Goal: Information Seeking & Learning: Compare options

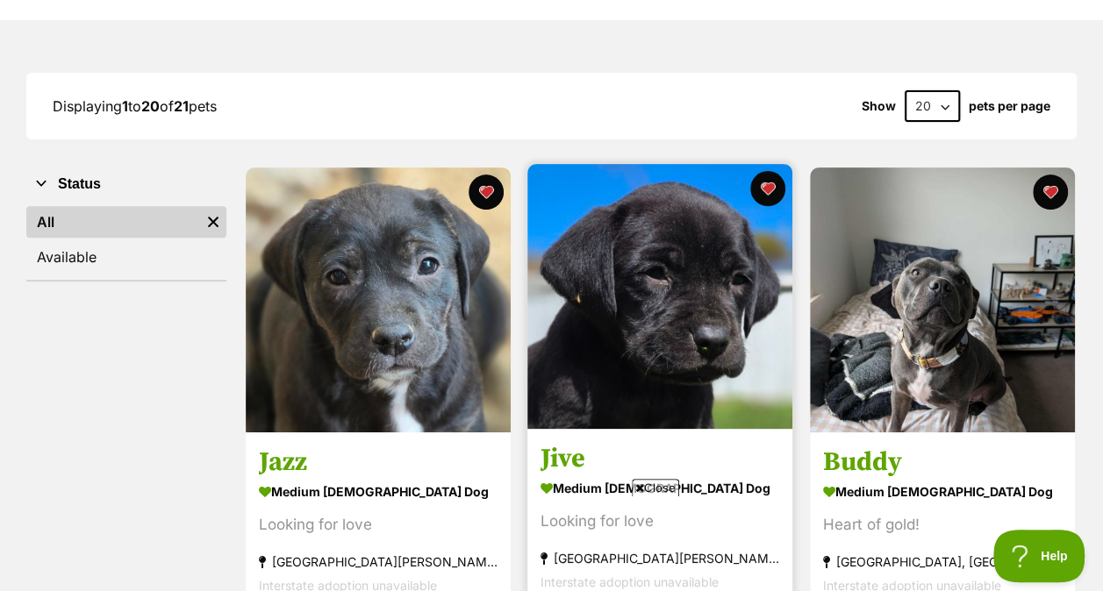
click at [664, 476] on div "medium male Dog" at bounding box center [659, 488] width 239 height 25
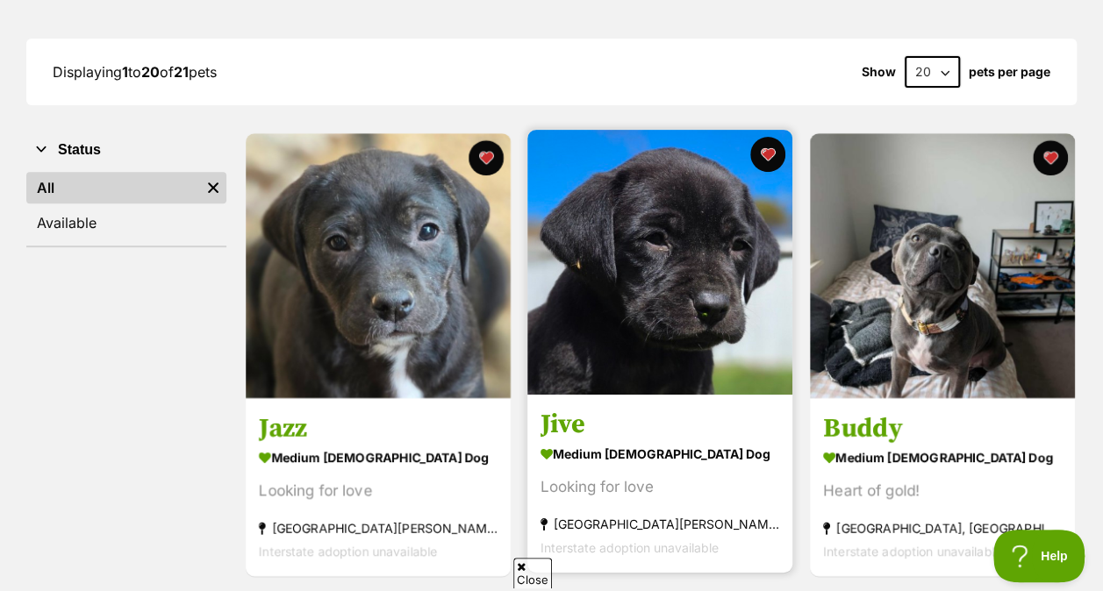
drag, startPoint x: 0, startPoint y: 0, endPoint x: 630, endPoint y: 307, distance: 700.8
click at [630, 307] on img at bounding box center [659, 262] width 265 height 265
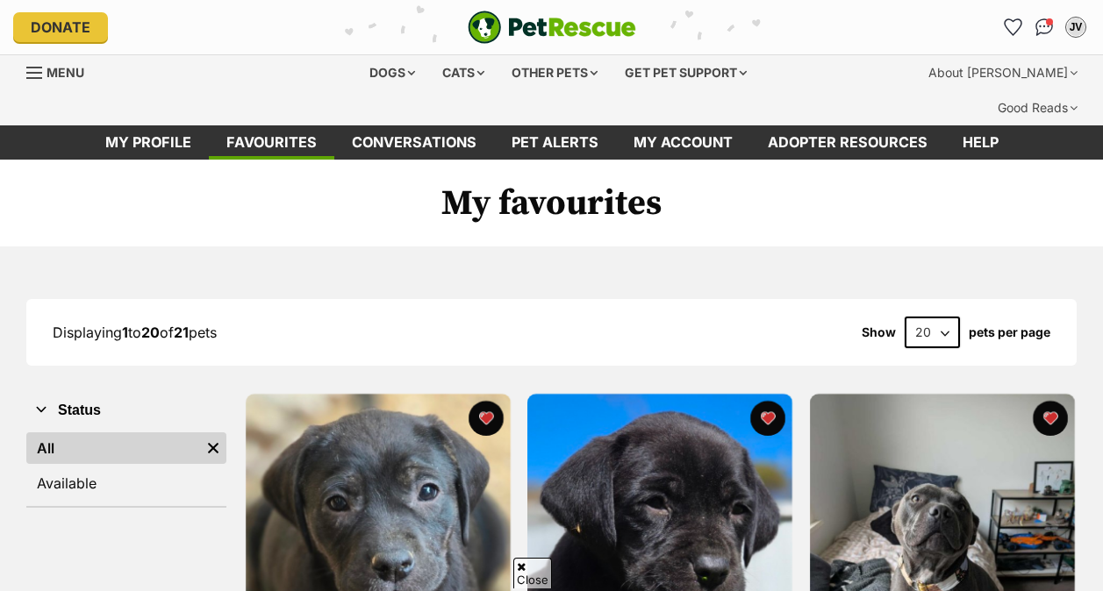
scroll to position [261, 0]
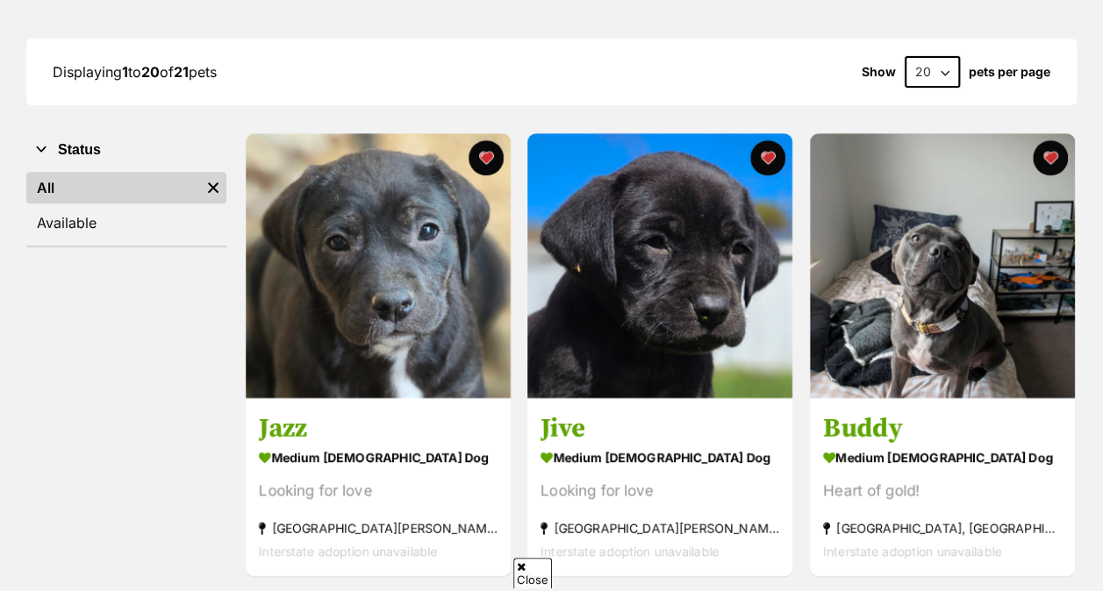
click at [377, 230] on img at bounding box center [378, 265] width 265 height 265
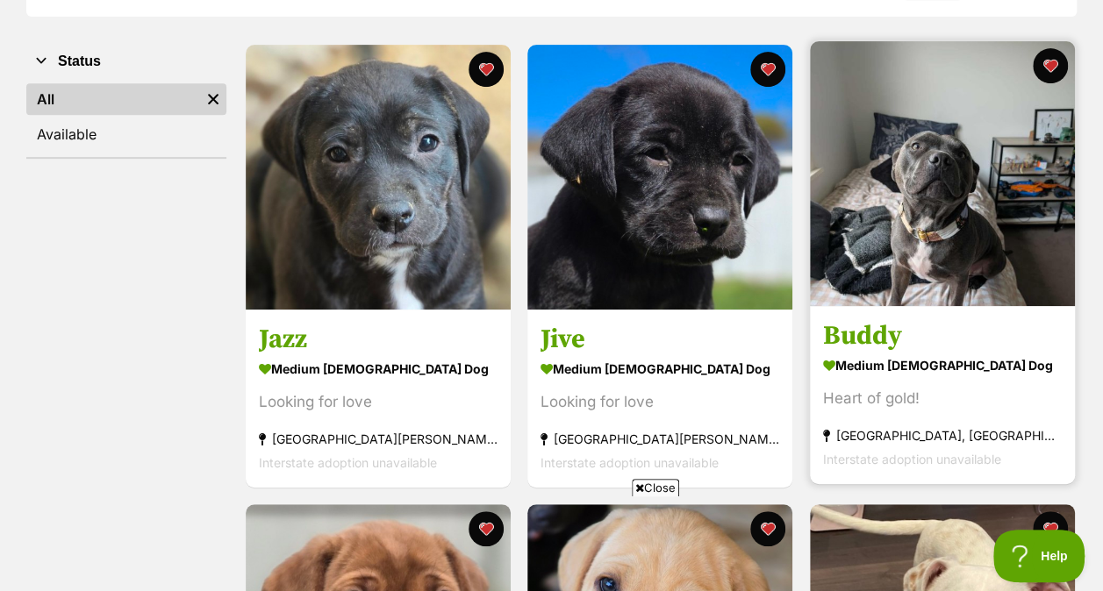
scroll to position [350, 0]
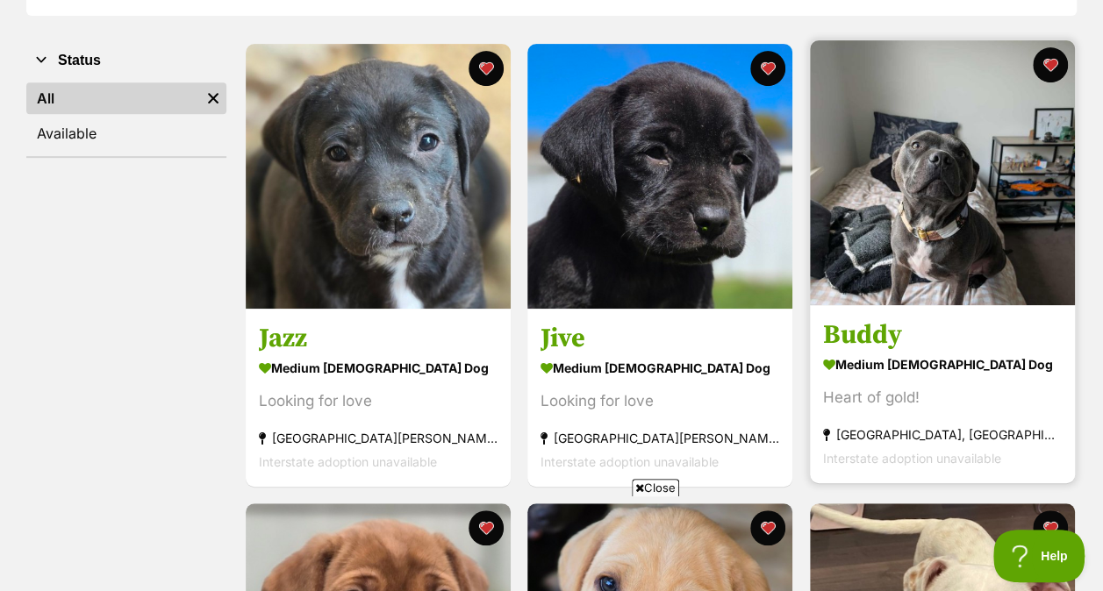
click at [949, 292] on link at bounding box center [942, 301] width 265 height 18
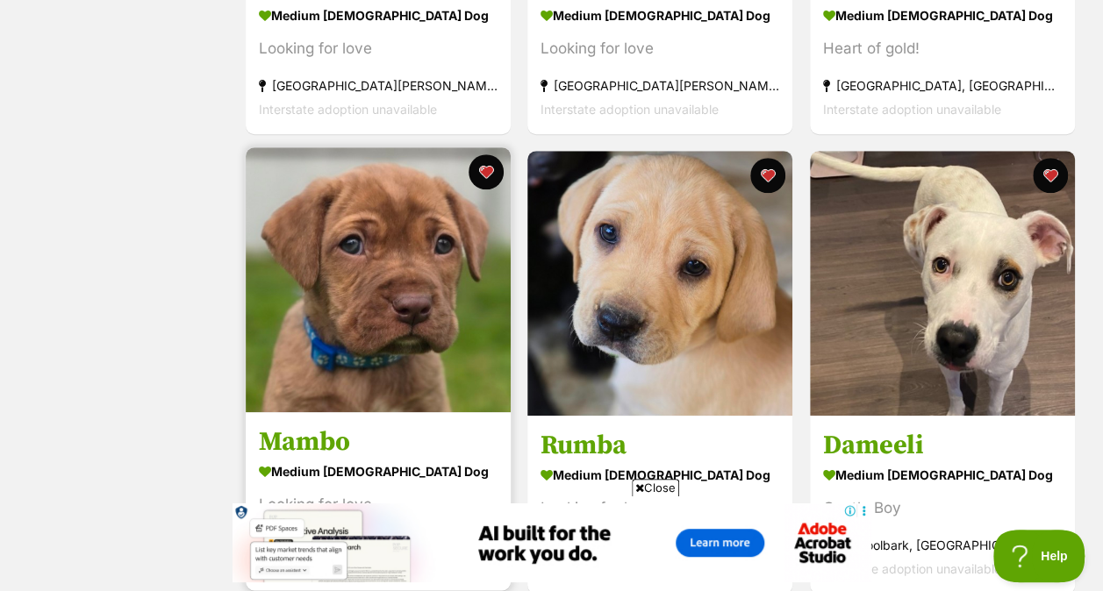
scroll to position [702, 0]
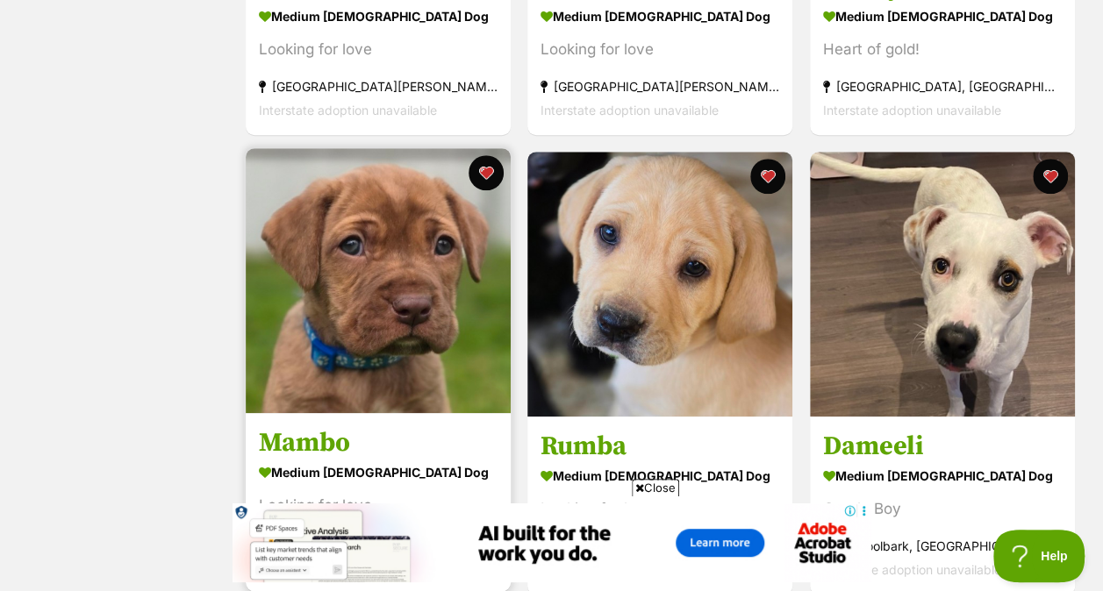
click at [407, 276] on img at bounding box center [378, 280] width 265 height 265
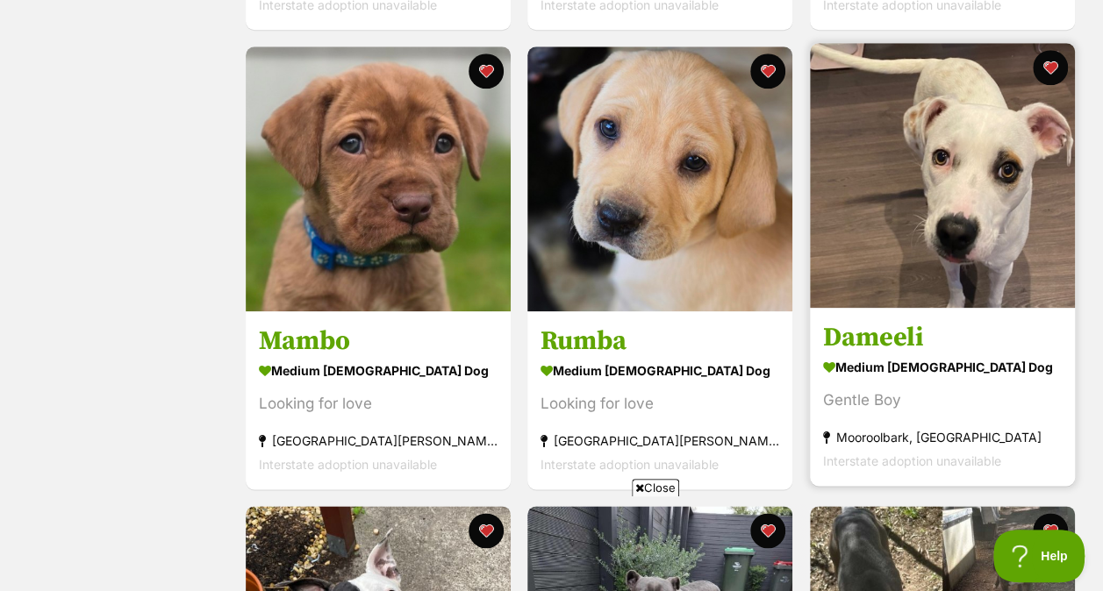
click at [947, 130] on img at bounding box center [942, 175] width 265 height 265
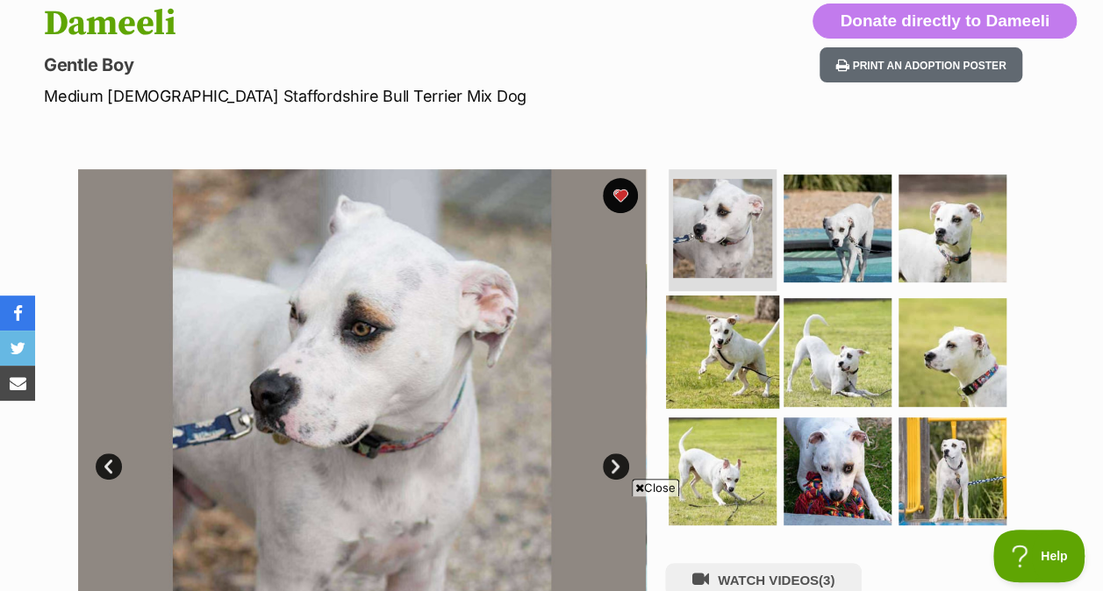
click at [721, 335] on img at bounding box center [722, 352] width 113 height 113
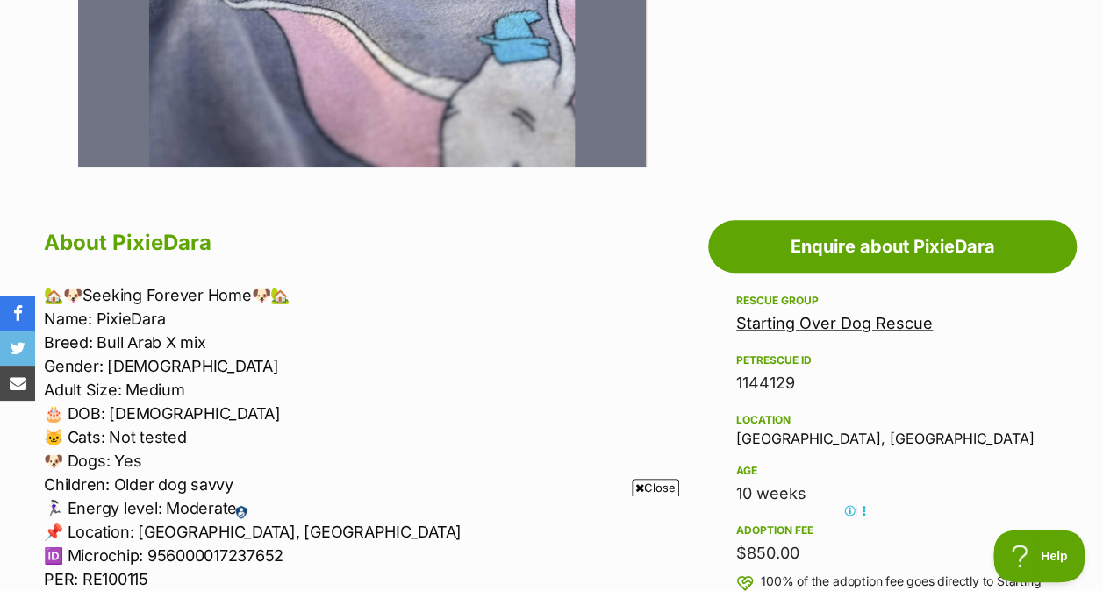
scroll to position [800, 0]
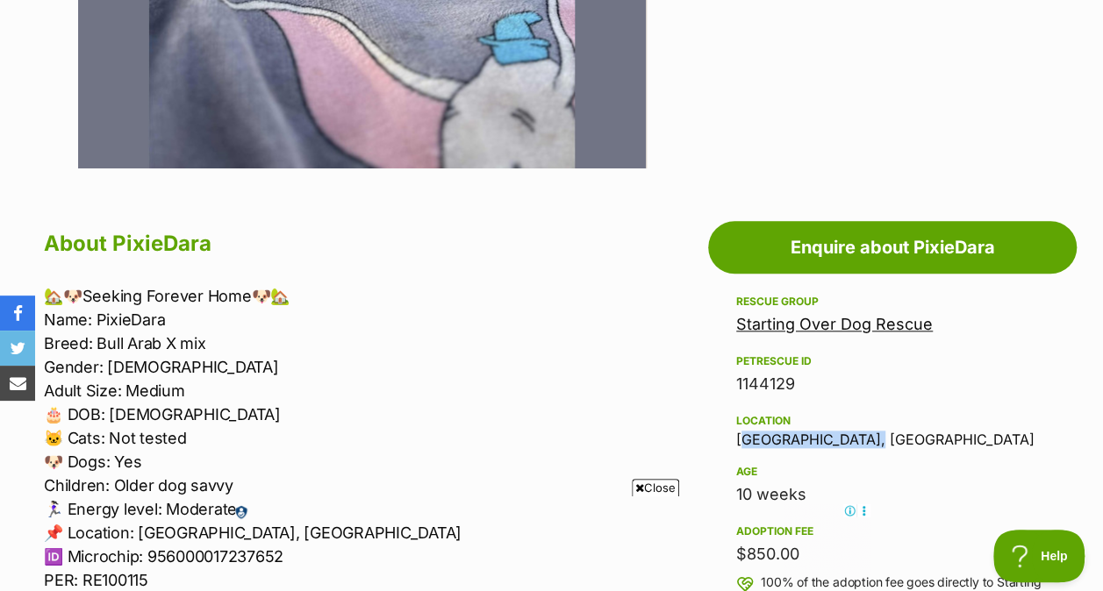
drag, startPoint x: 738, startPoint y: 404, endPoint x: 862, endPoint y: 406, distance: 124.6
click at [862, 411] on div "Location Smiths Beach, VIC" at bounding box center [892, 429] width 312 height 37
copy div "Smiths Beach, VIC"
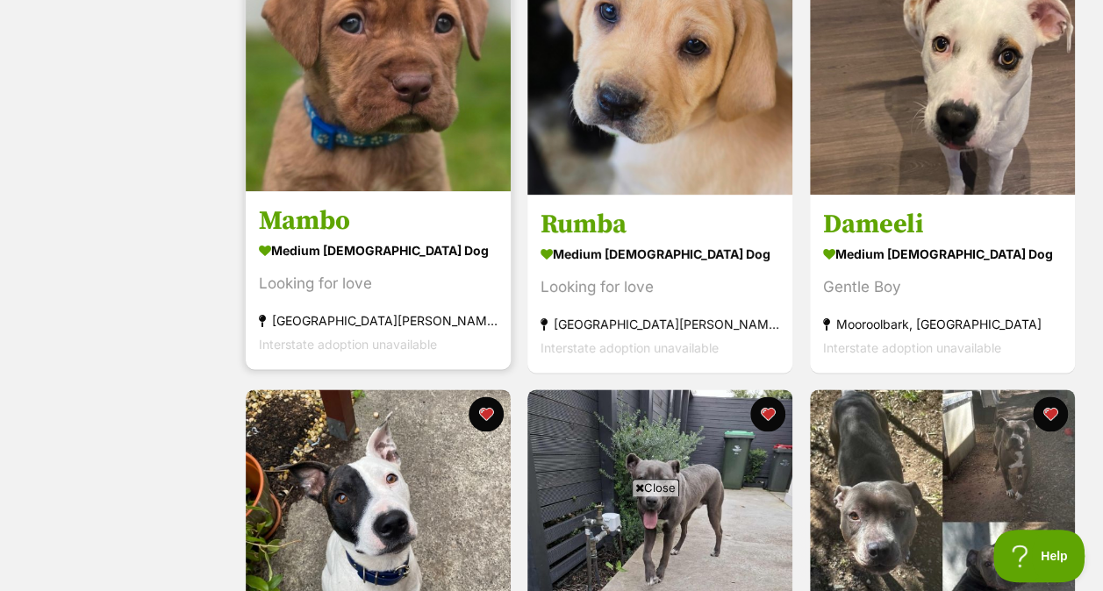
click at [377, 204] on h3 "Mambo" at bounding box center [378, 220] width 239 height 33
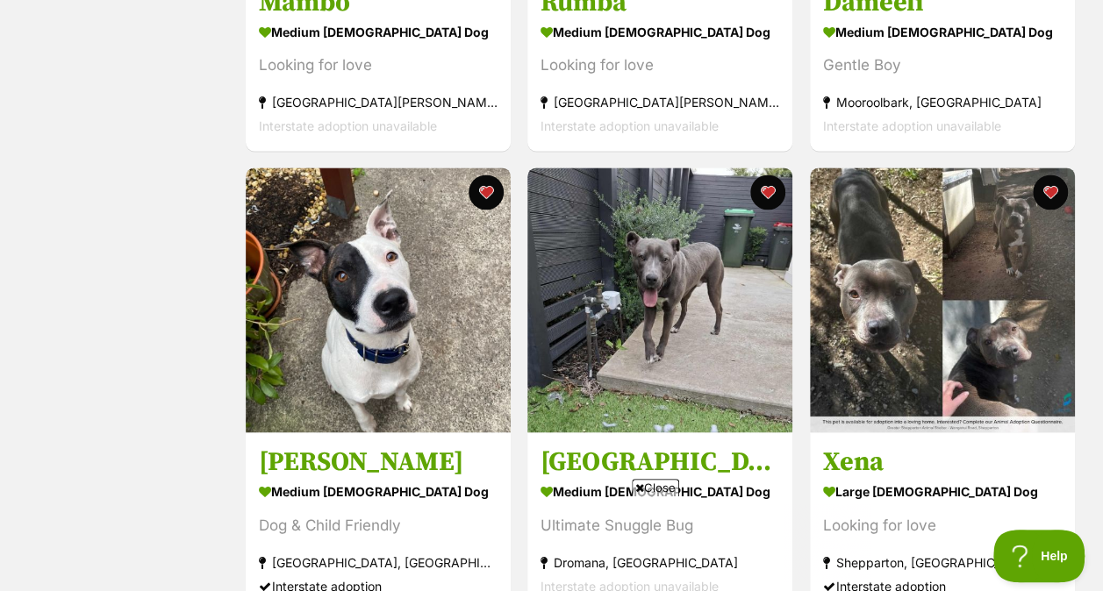
scroll to position [1230, 0]
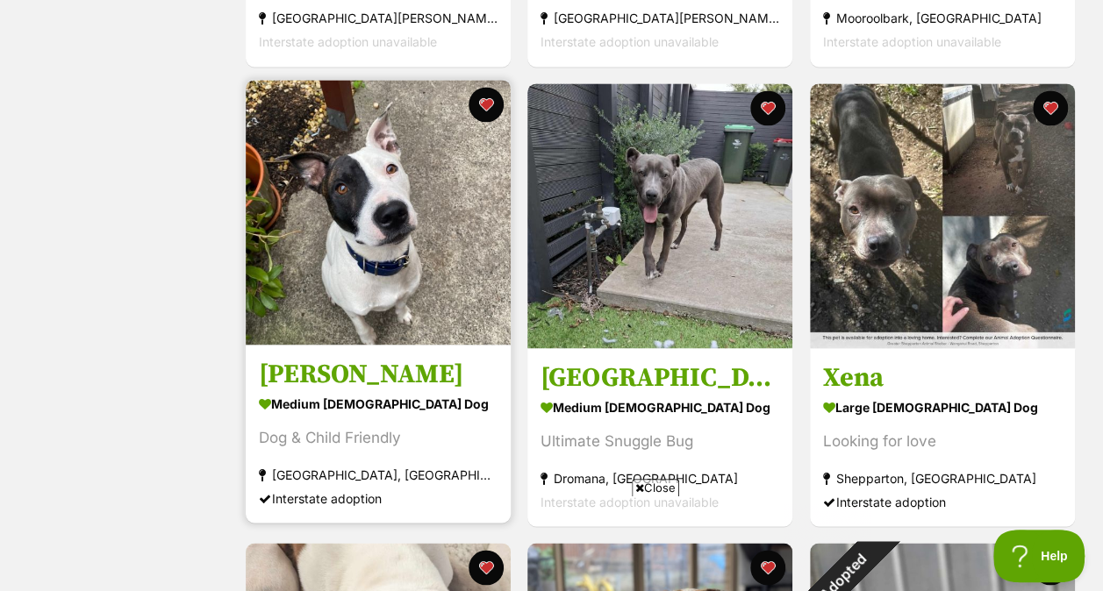
click at [383, 213] on img at bounding box center [378, 212] width 265 height 265
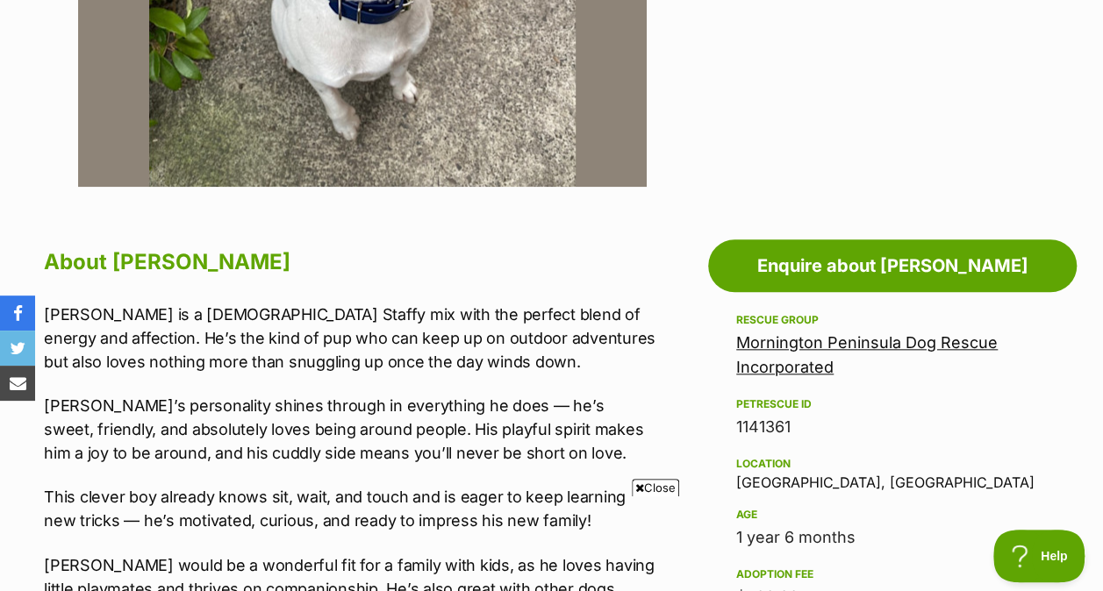
click at [849, 333] on link "Mornington Peninsula Dog Rescue Incorporated" at bounding box center [866, 354] width 261 height 43
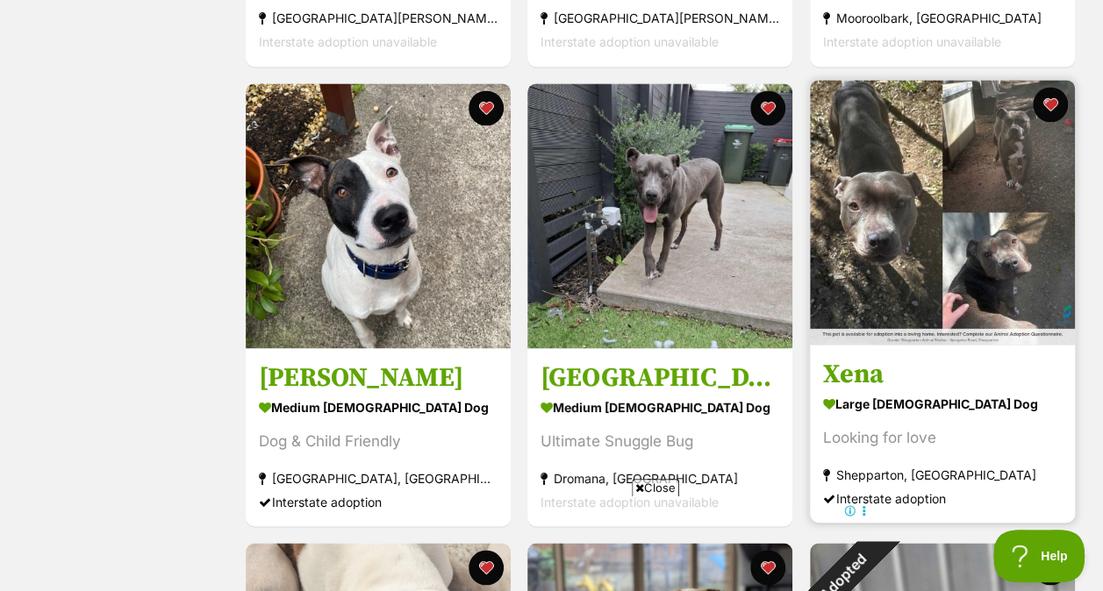
click at [934, 231] on img at bounding box center [942, 212] width 265 height 265
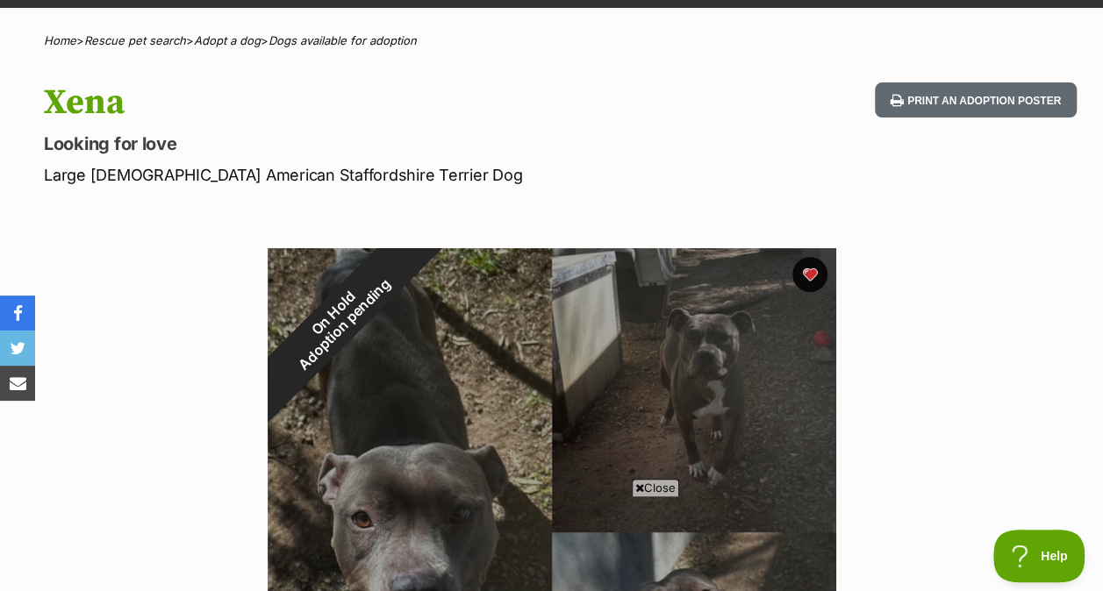
scroll to position [155, 0]
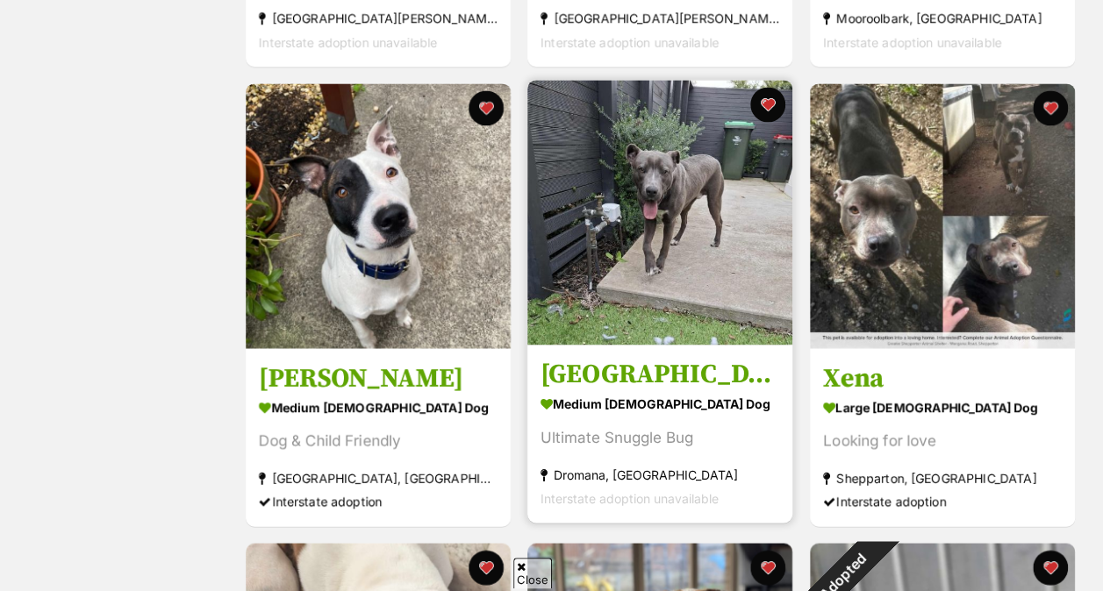
click at [699, 391] on section "medium male Dog Ultimate Snuggle Bug Dromana, VIC Interstate adoption unavailab…" at bounding box center [659, 450] width 239 height 118
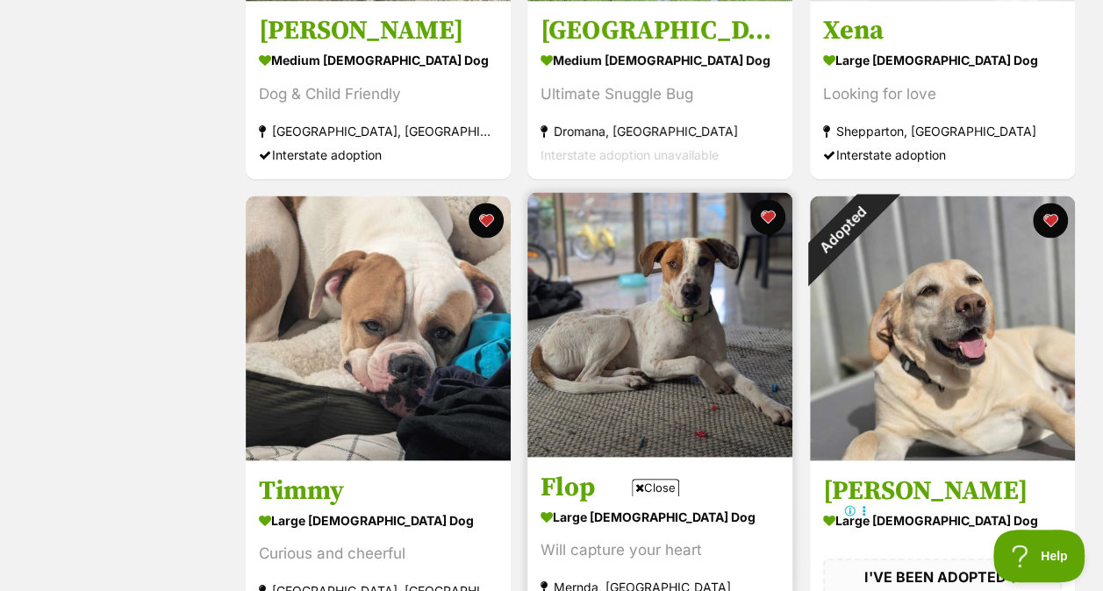
click at [683, 327] on img at bounding box center [659, 324] width 265 height 265
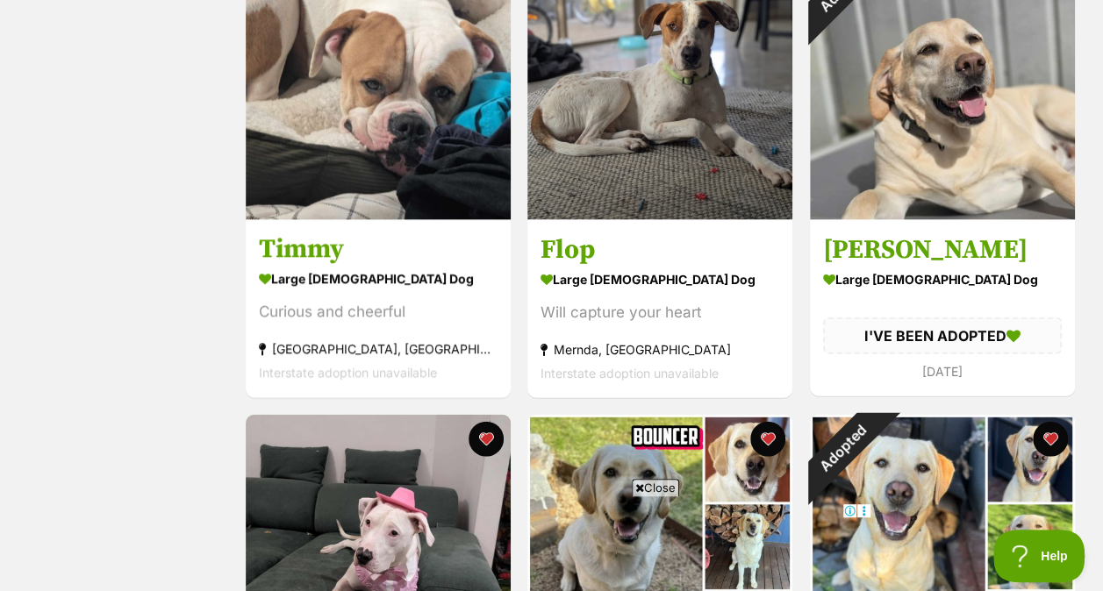
click at [690, 498] on div "Close" at bounding box center [552, 543] width 639 height 97
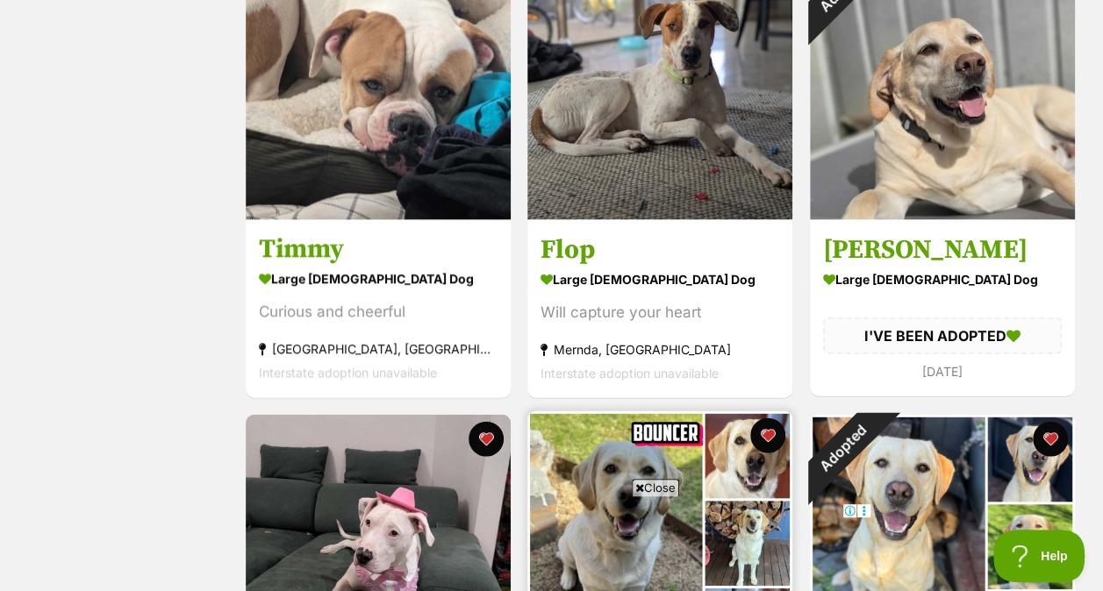
click at [690, 456] on img at bounding box center [659, 543] width 265 height 265
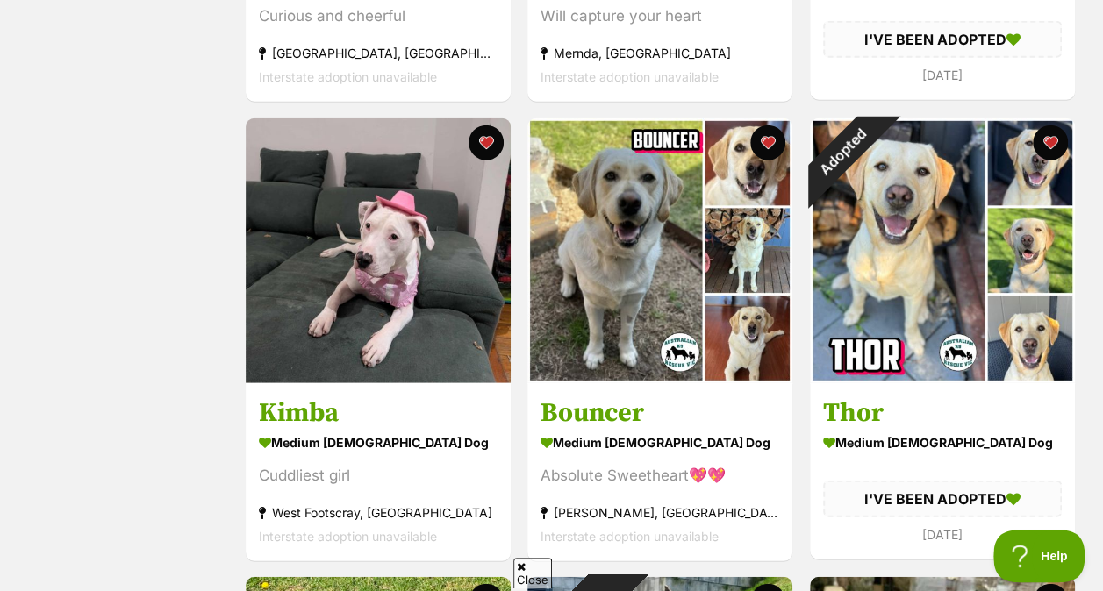
scroll to position [2122, 0]
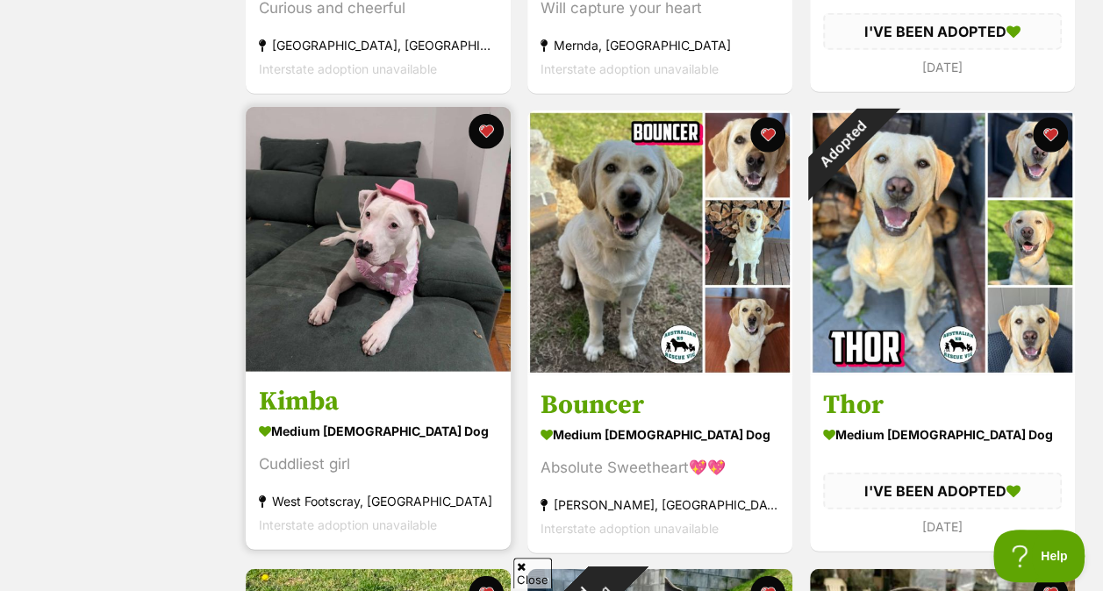
click at [384, 214] on img at bounding box center [378, 239] width 265 height 265
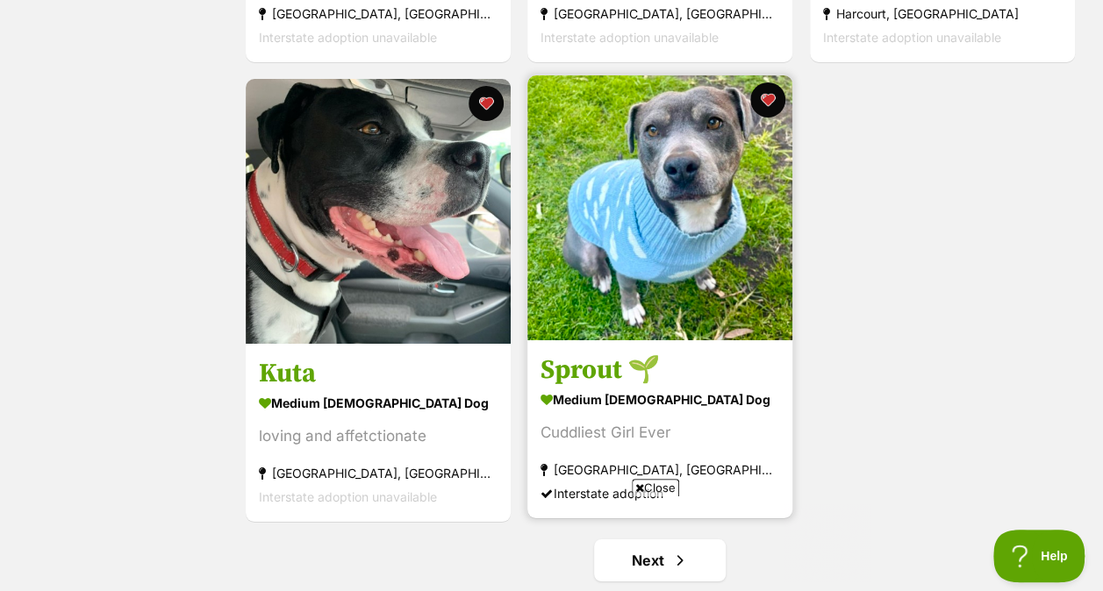
click at [689, 224] on img at bounding box center [659, 207] width 265 height 265
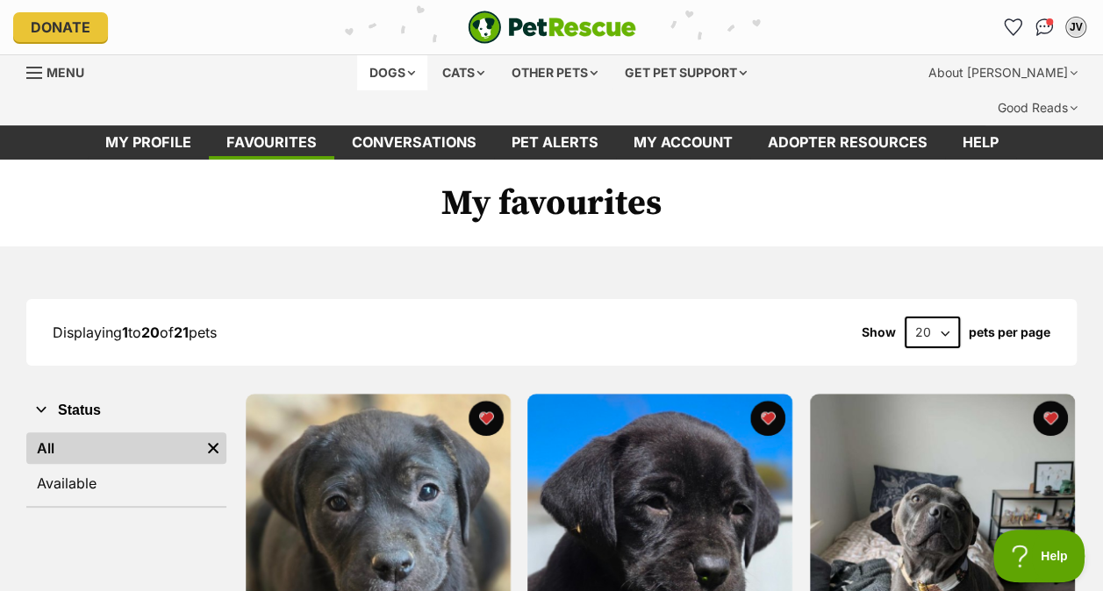
click at [383, 73] on div "Dogs" at bounding box center [392, 72] width 70 height 35
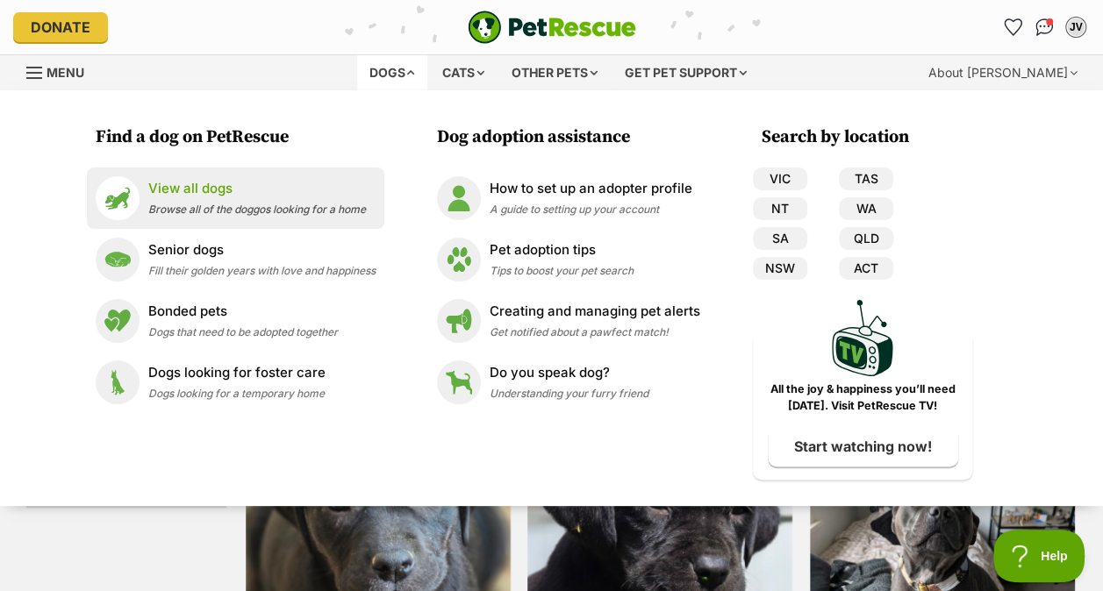
click at [198, 188] on p "View all dogs" at bounding box center [257, 189] width 218 height 20
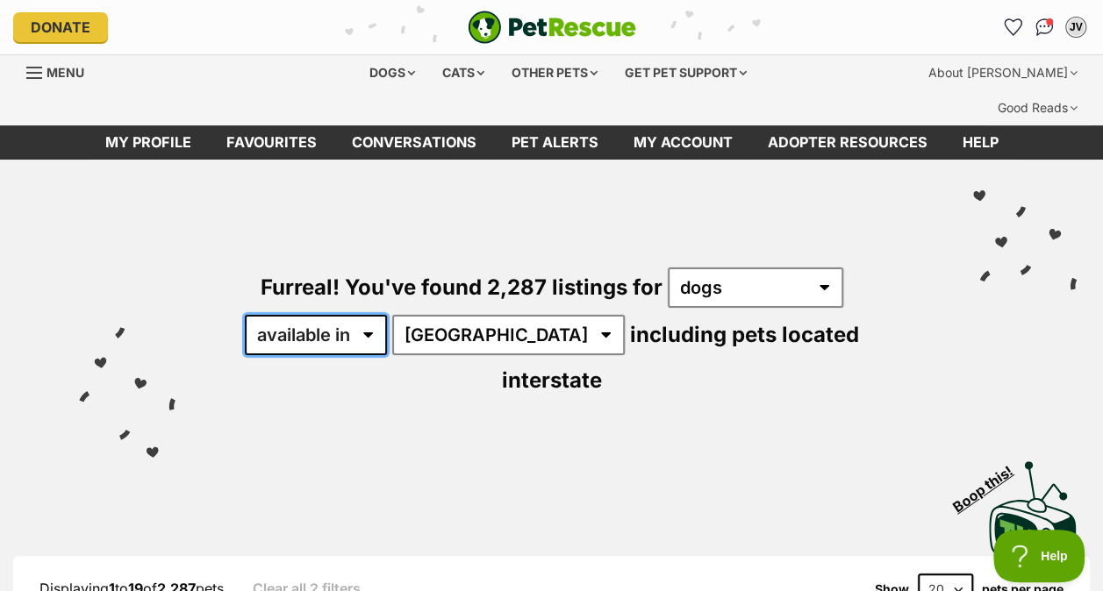
click at [329, 315] on select "available in located in" at bounding box center [316, 335] width 142 height 40
select select "disabled"
click at [245, 315] on select "available in located in" at bounding box center [316, 335] width 142 height 40
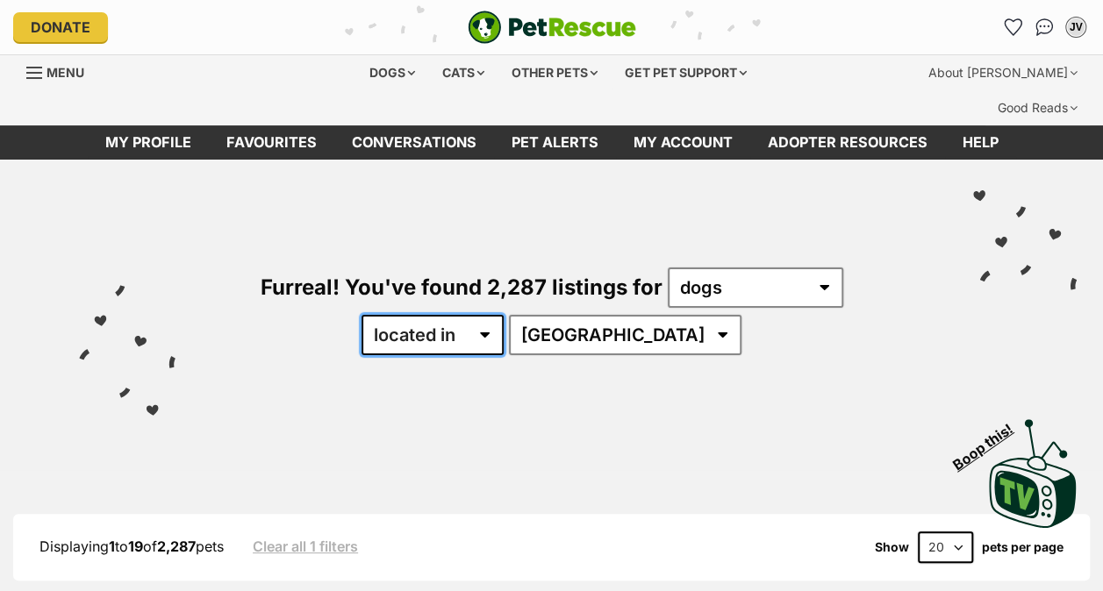
click at [462, 316] on select "available in located in" at bounding box center [432, 335] width 142 height 40
select select "enabled"
click at [413, 315] on select "available in located in" at bounding box center [432, 335] width 142 height 40
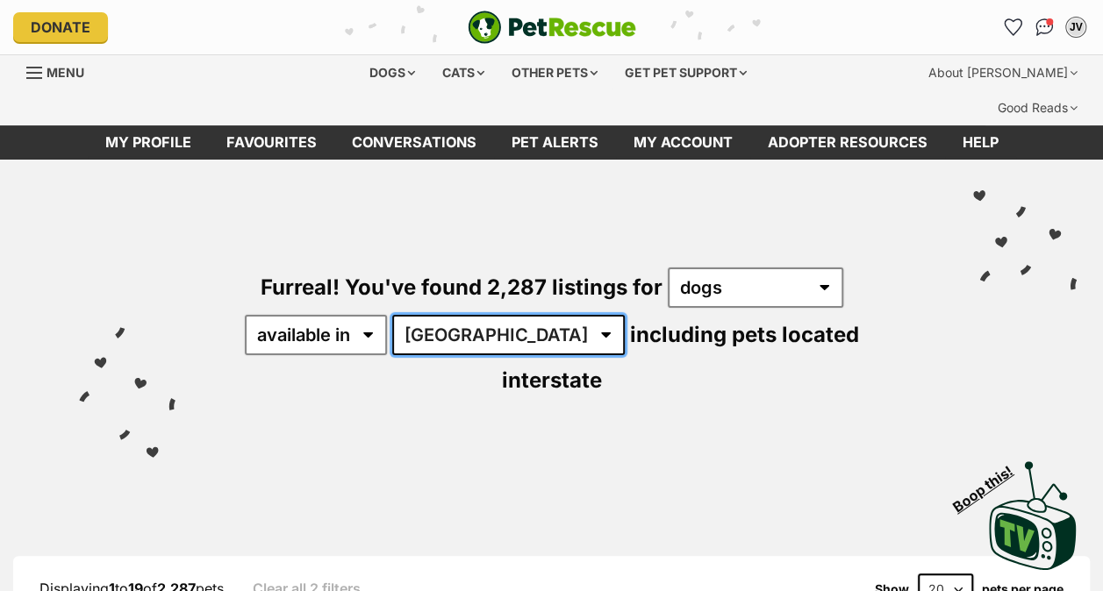
click at [450, 315] on select "[GEOGRAPHIC_DATA] [GEOGRAPHIC_DATA] [GEOGRAPHIC_DATA] [GEOGRAPHIC_DATA] [GEOGRA…" at bounding box center [508, 335] width 233 height 40
select select "VIC"
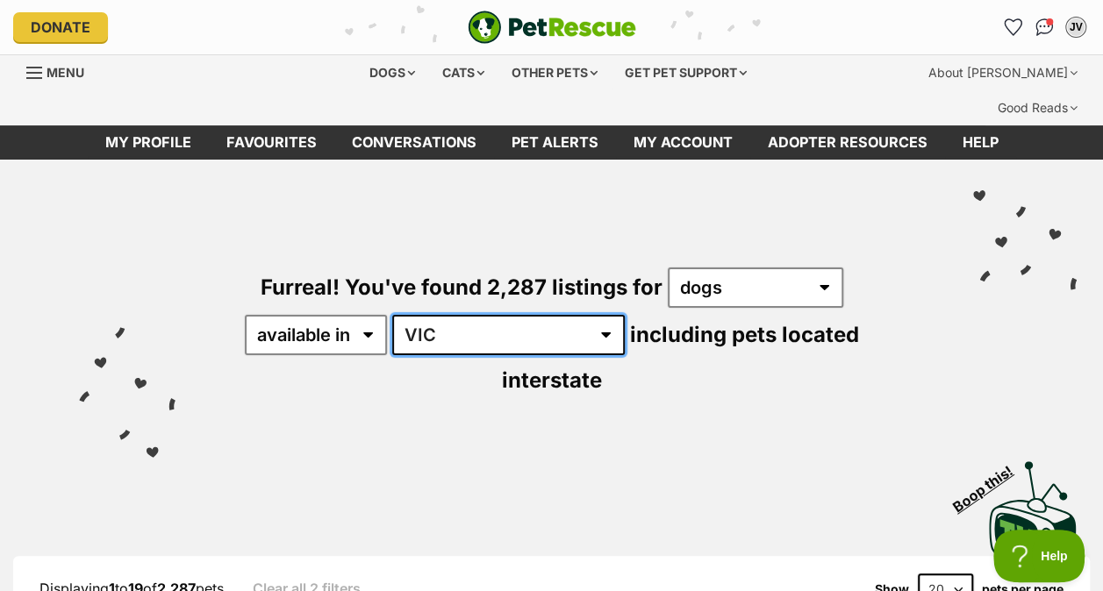
click at [395, 315] on select "Australia ACT NSW NT QLD SA TAS VIC WA" at bounding box center [508, 335] width 233 height 40
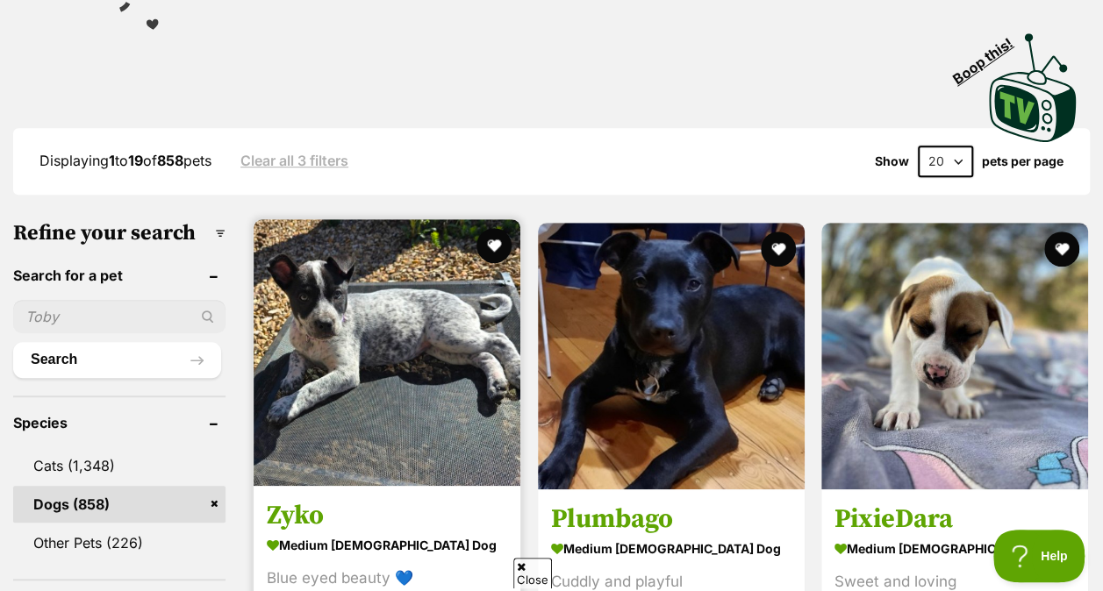
click at [407, 349] on img at bounding box center [387, 352] width 267 height 267
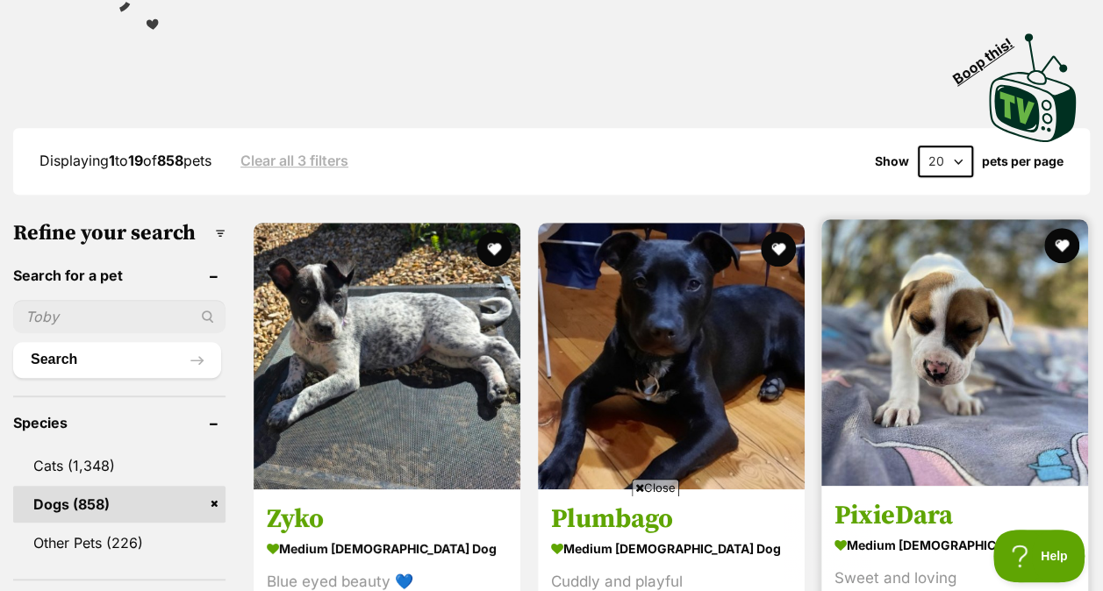
click at [907, 318] on img at bounding box center [954, 352] width 267 height 267
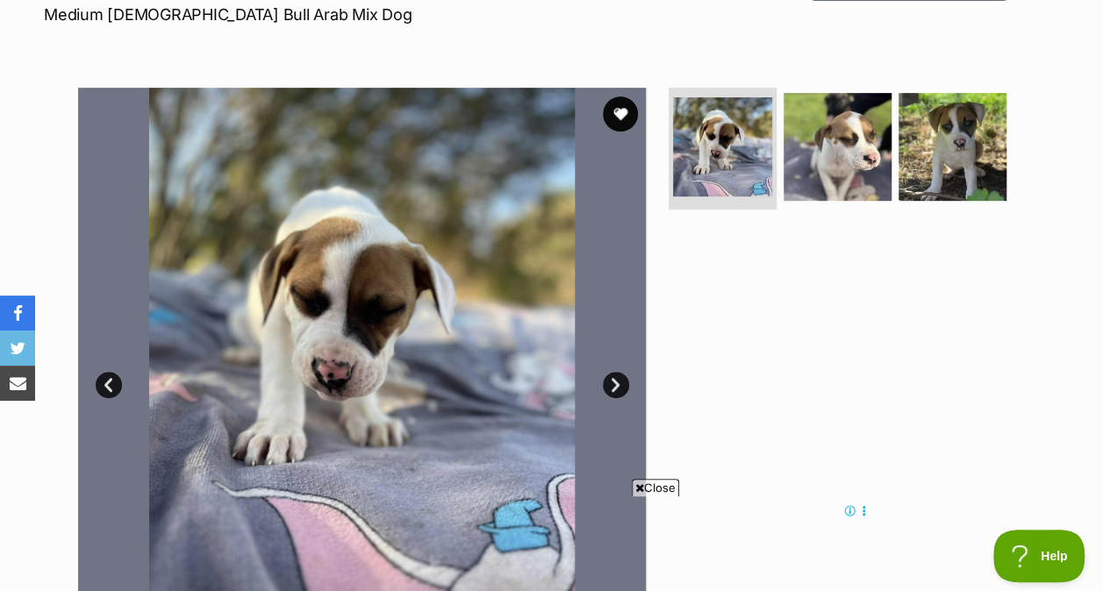
scroll to position [304, 0]
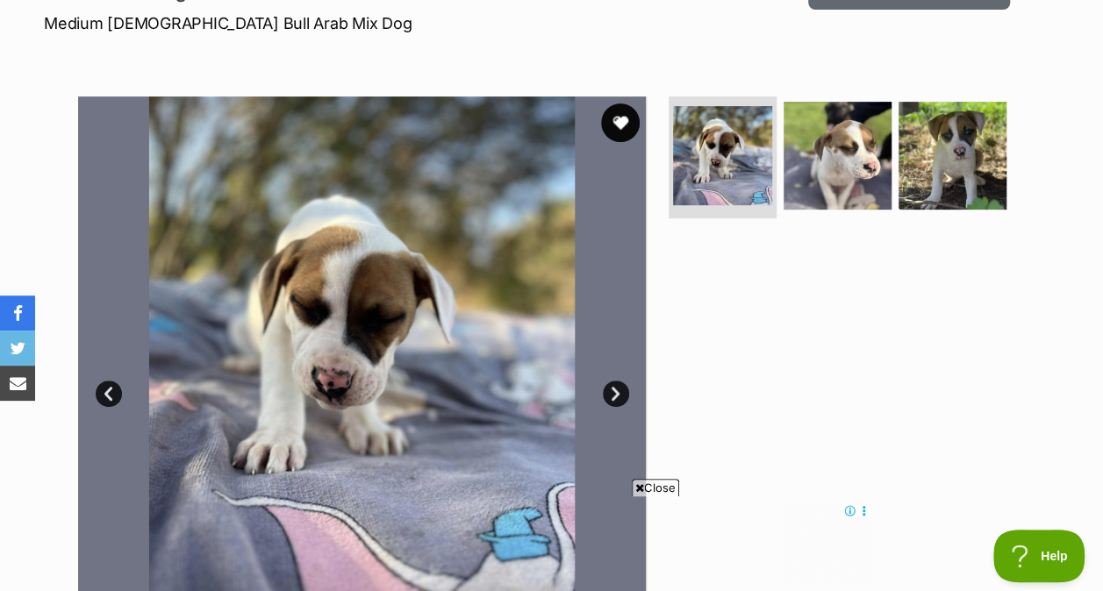
click at [621, 104] on button "favourite" at bounding box center [620, 123] width 39 height 39
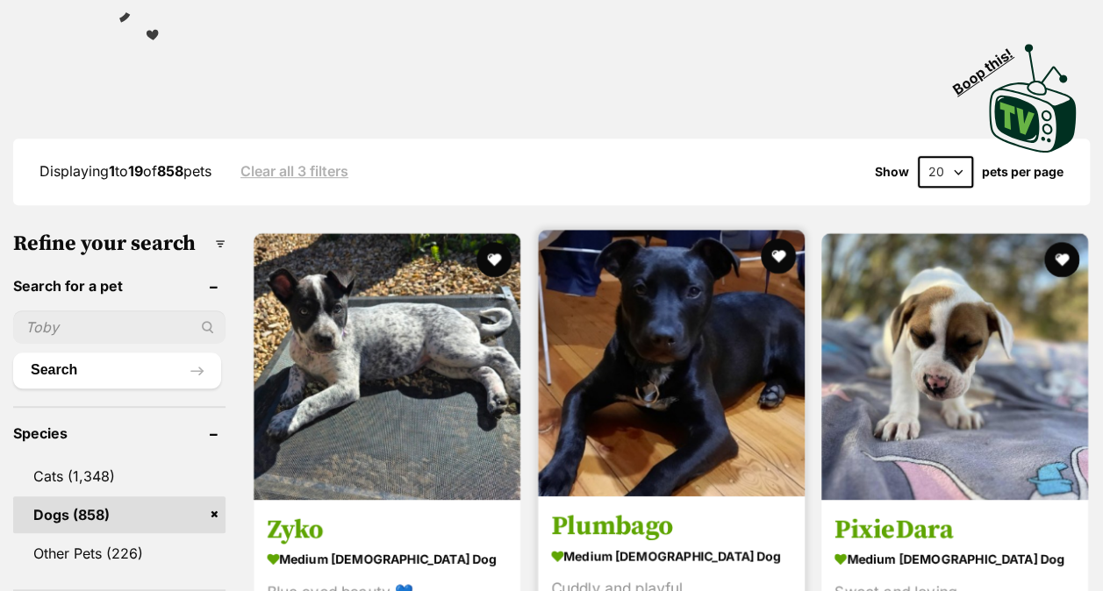
click at [636, 258] on img at bounding box center [671, 363] width 267 height 267
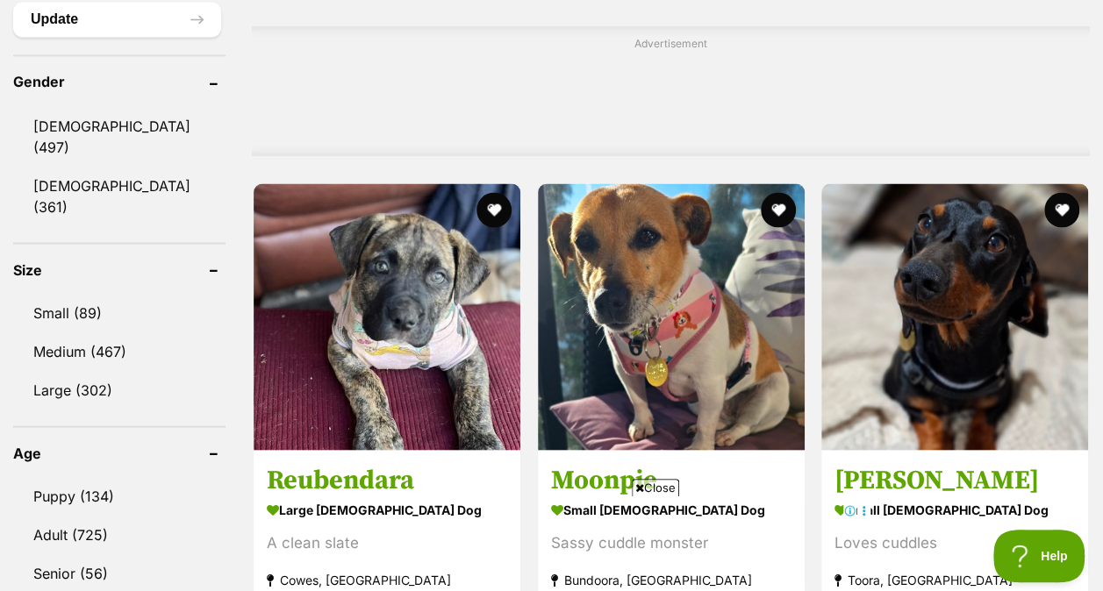
scroll to position [1560, 0]
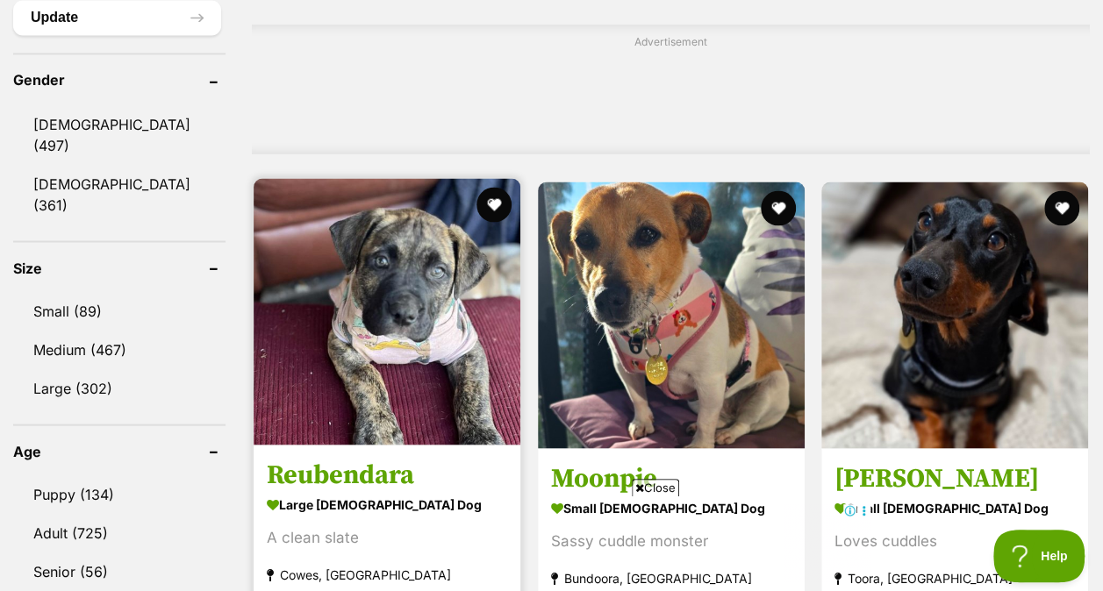
click at [391, 268] on img at bounding box center [387, 311] width 267 height 267
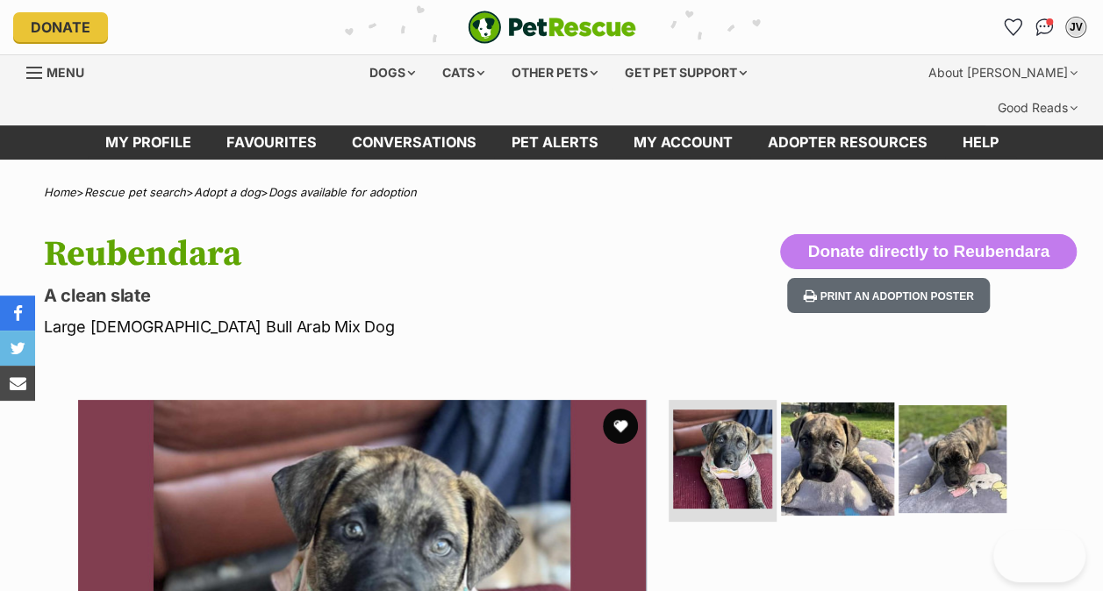
click at [800, 453] on img at bounding box center [837, 458] width 113 height 113
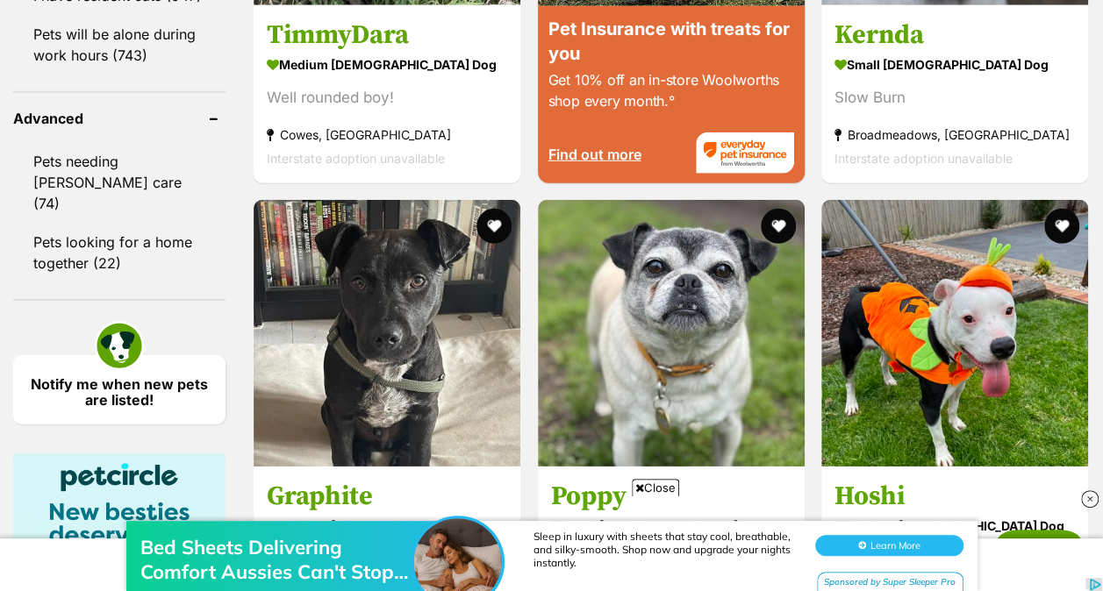
scroll to position [2476, 0]
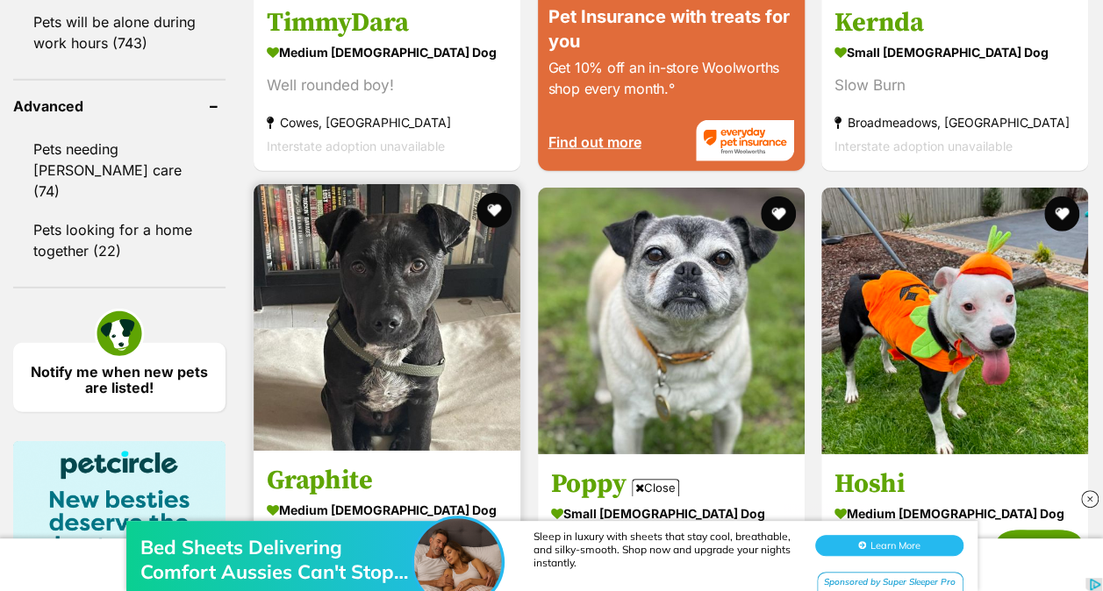
click at [372, 269] on img at bounding box center [387, 317] width 267 height 267
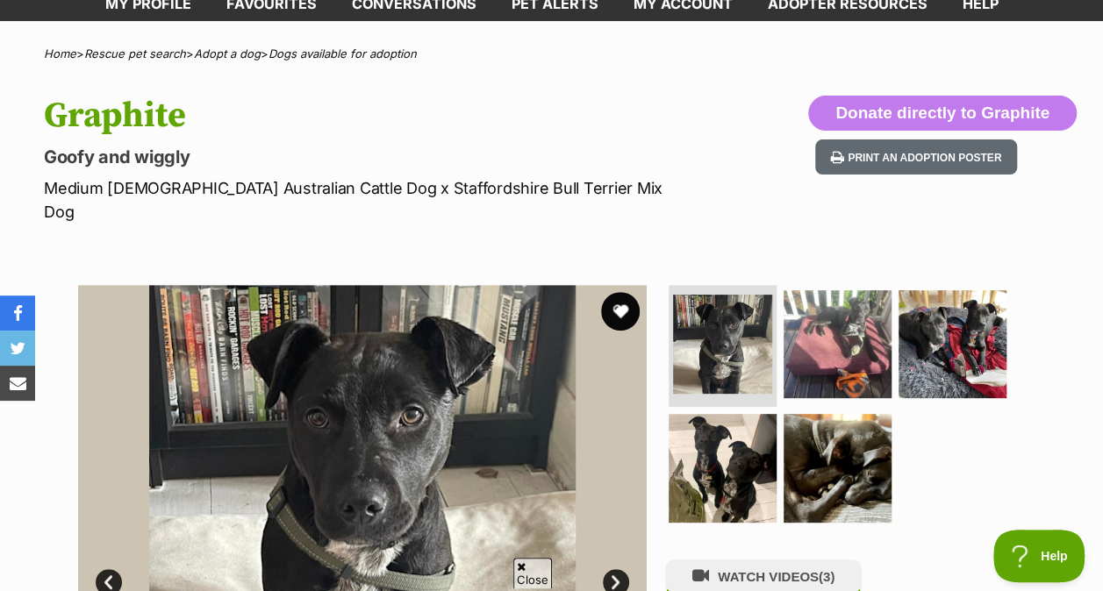
click at [622, 292] on button "favourite" at bounding box center [620, 311] width 39 height 39
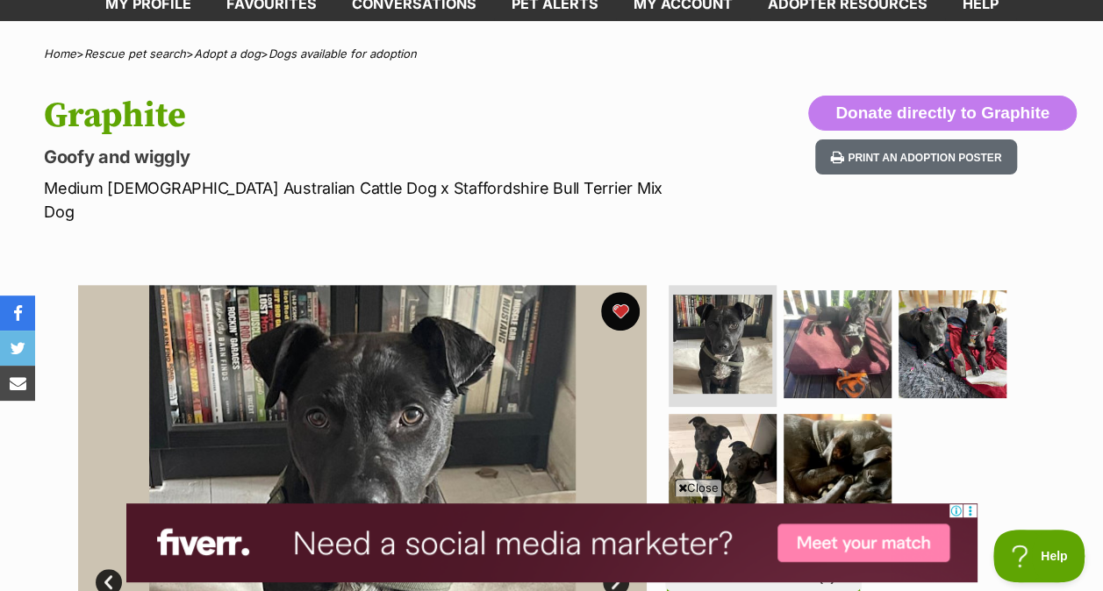
click at [618, 292] on button "favourite" at bounding box center [620, 311] width 39 height 39
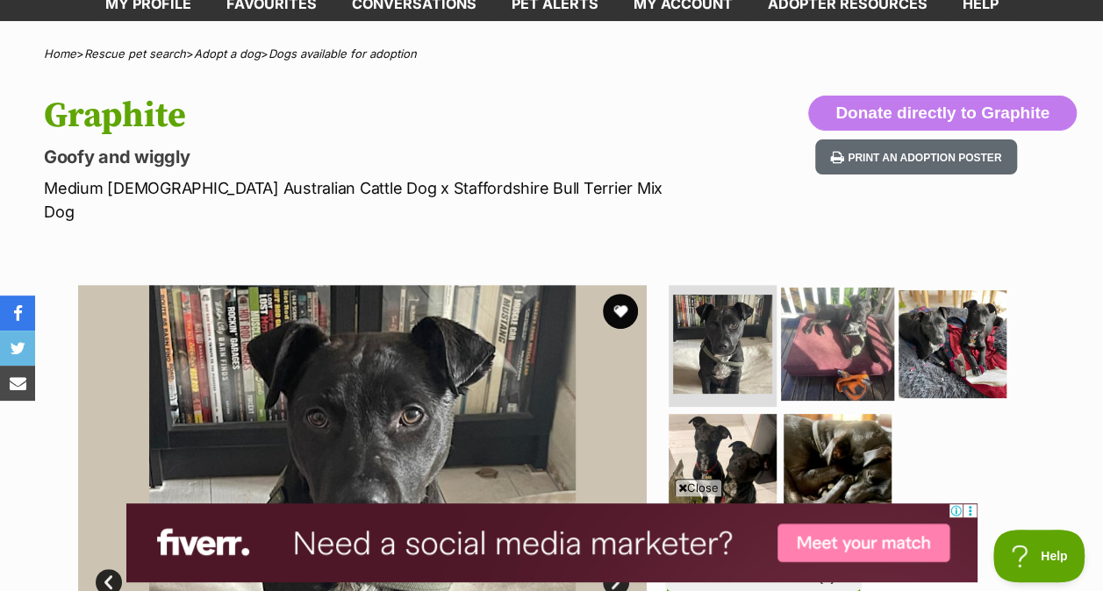
click at [840, 287] on img at bounding box center [837, 343] width 113 height 113
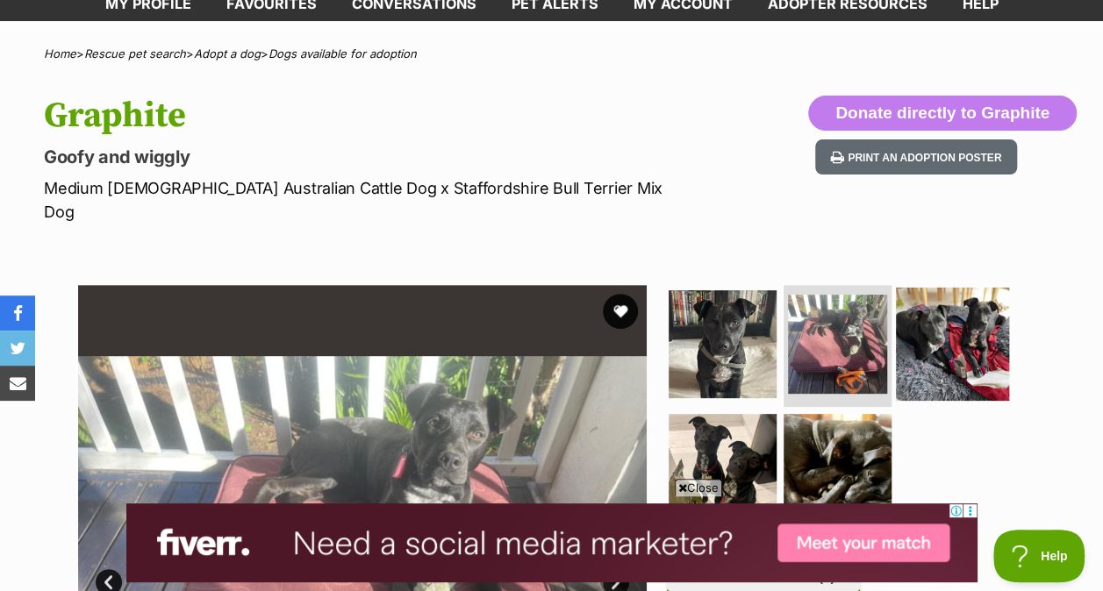
click at [922, 287] on img at bounding box center [952, 343] width 113 height 113
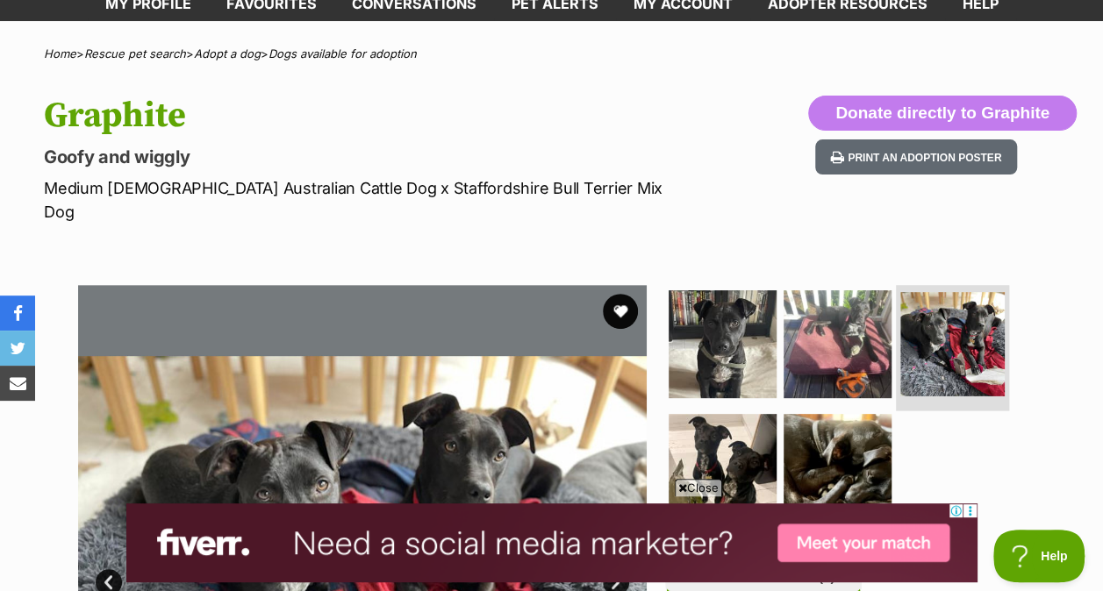
click at [917, 292] on img at bounding box center [952, 344] width 104 height 104
click at [626, 292] on button "favourite" at bounding box center [620, 311] width 39 height 39
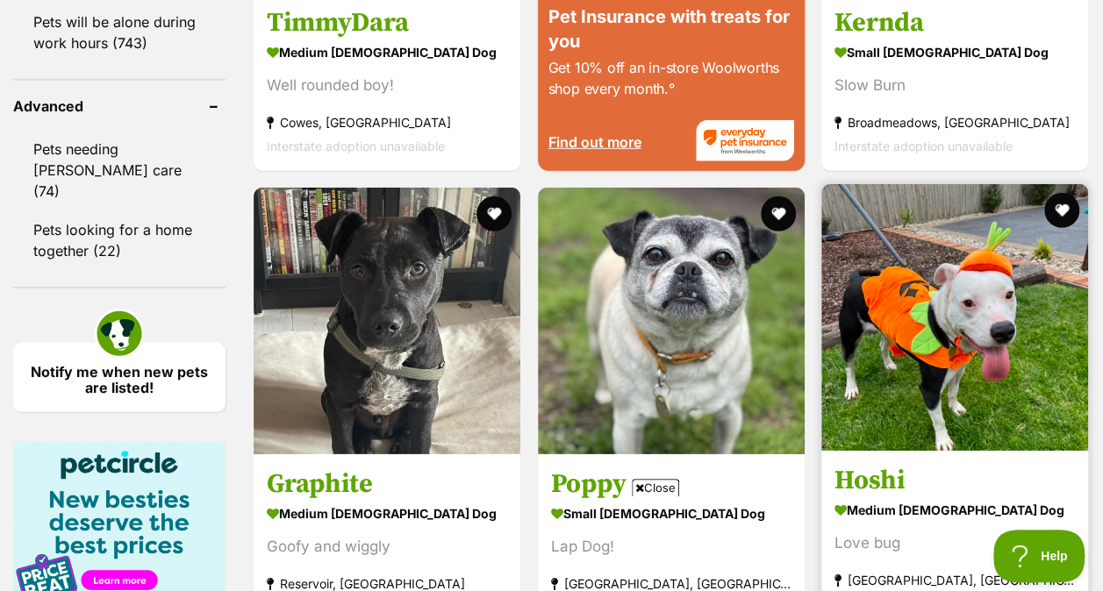
click at [946, 270] on img at bounding box center [954, 317] width 267 height 267
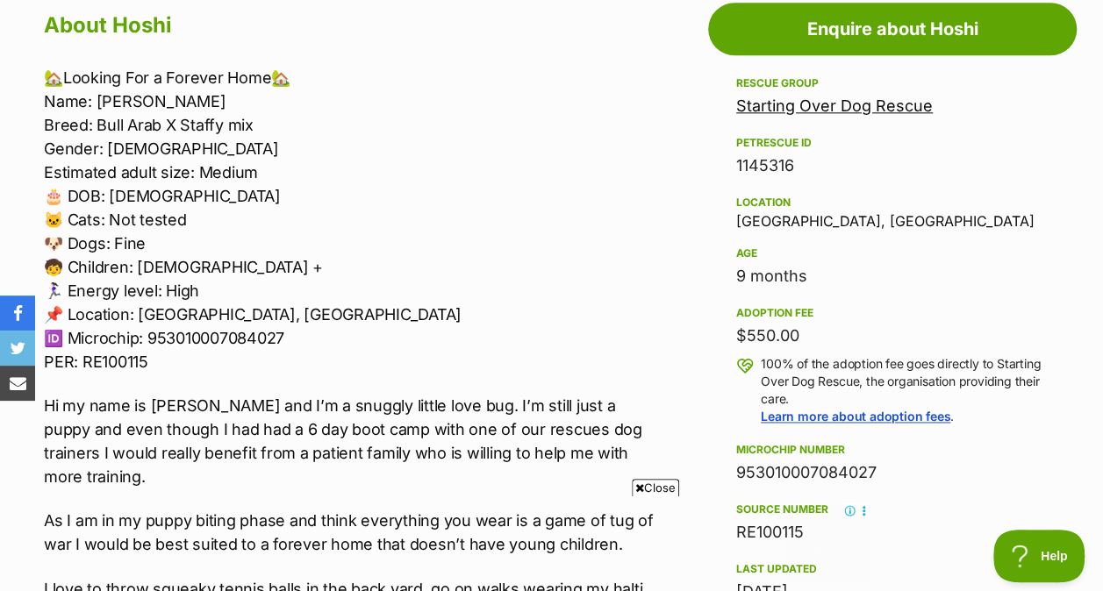
scroll to position [1017, 0]
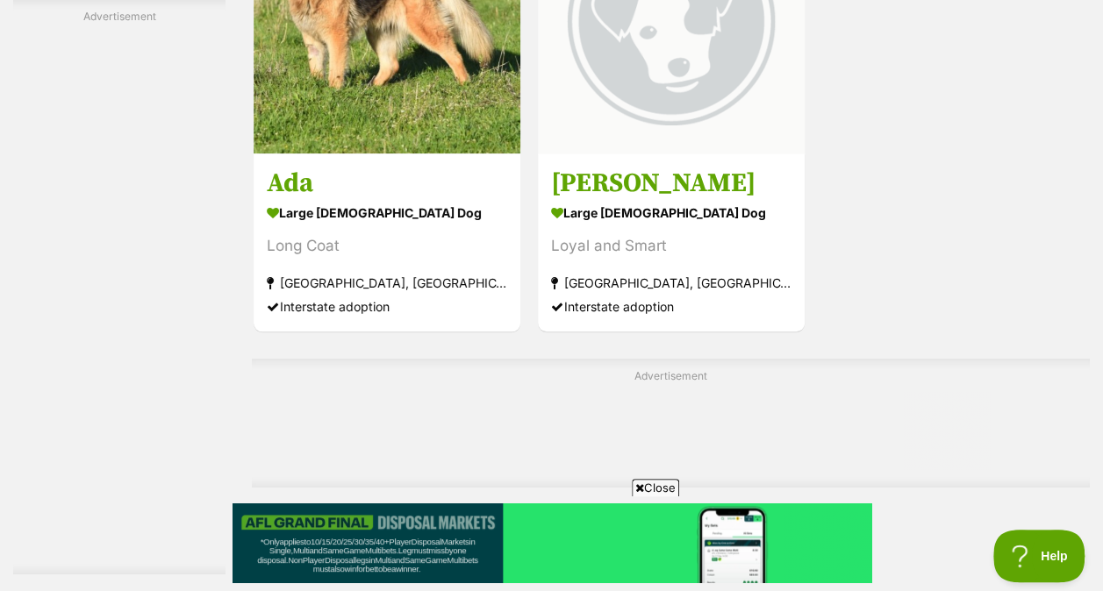
click at [697, 527] on span "Next page" at bounding box center [691, 537] width 18 height 21
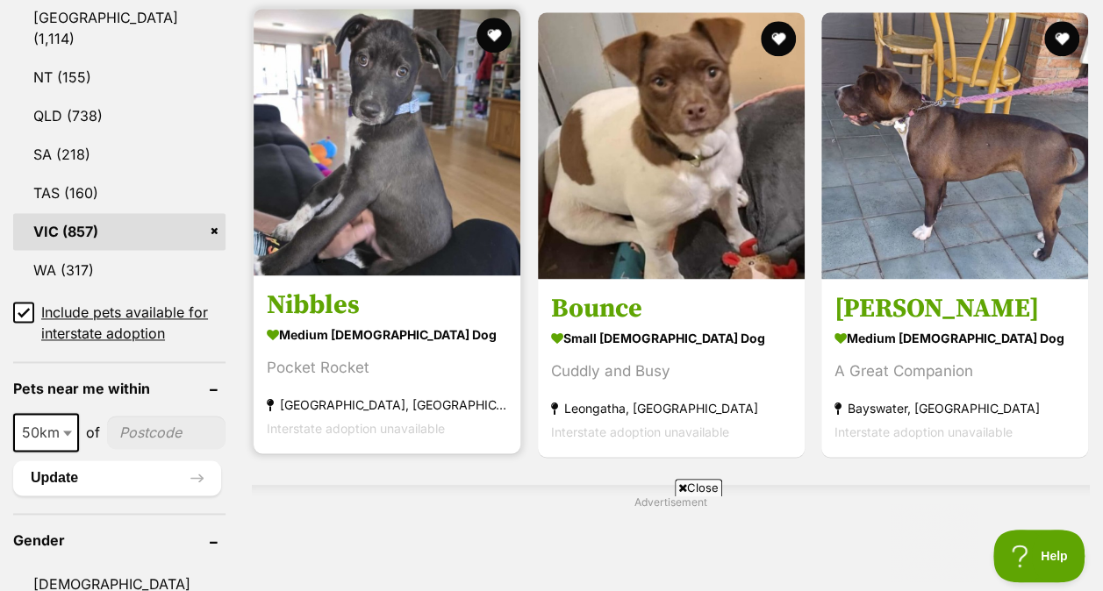
click at [424, 191] on img at bounding box center [387, 142] width 267 height 267
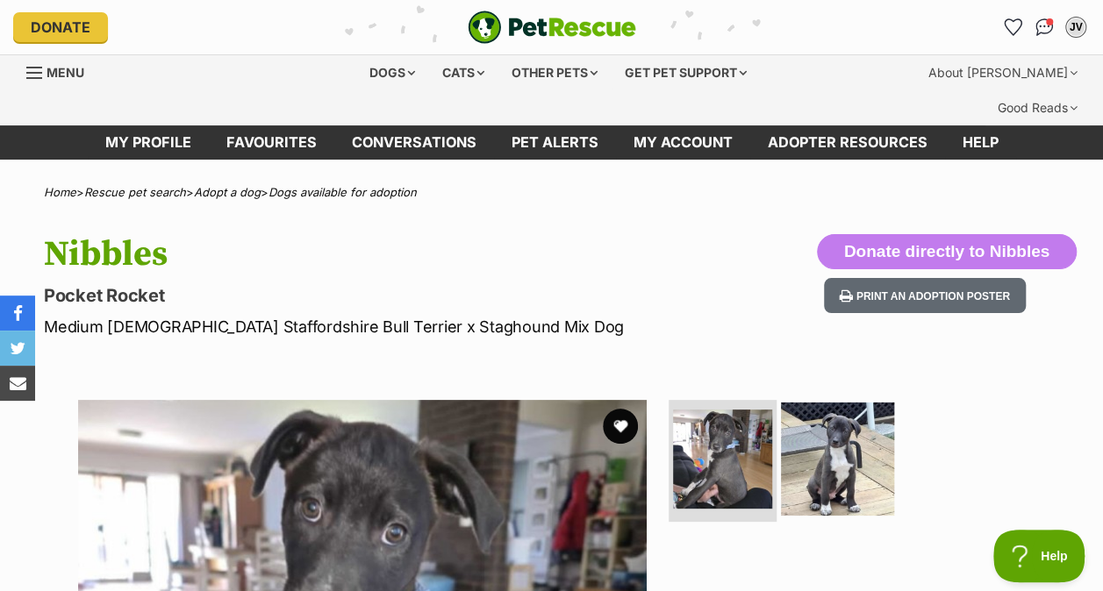
click at [860, 447] on img at bounding box center [837, 458] width 113 height 113
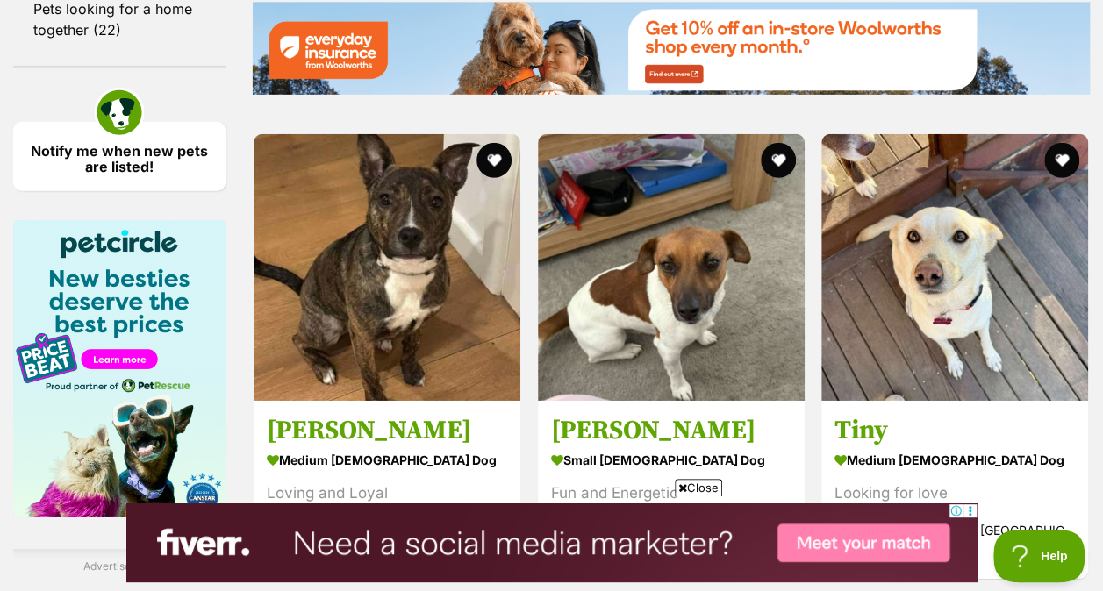
scroll to position [2656, 0]
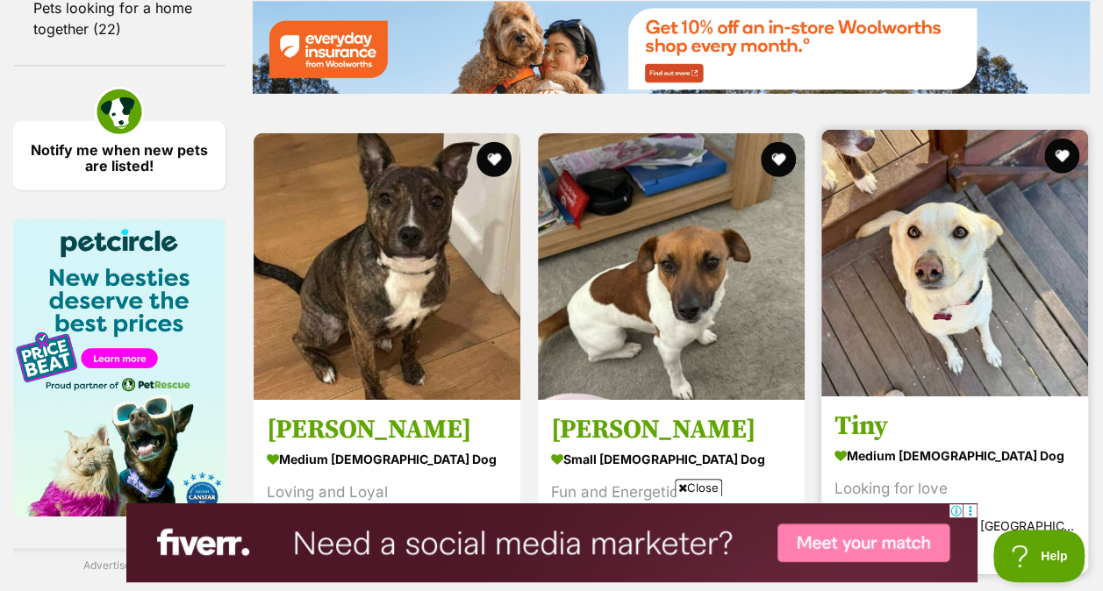
click at [986, 307] on img at bounding box center [954, 263] width 267 height 267
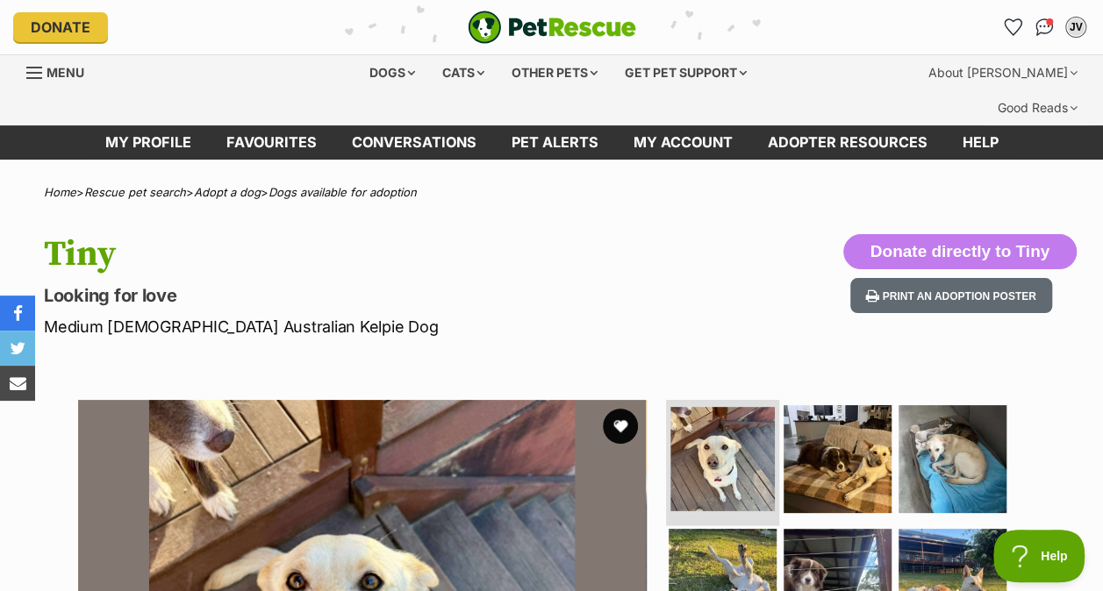
click at [748, 433] on img at bounding box center [722, 459] width 104 height 104
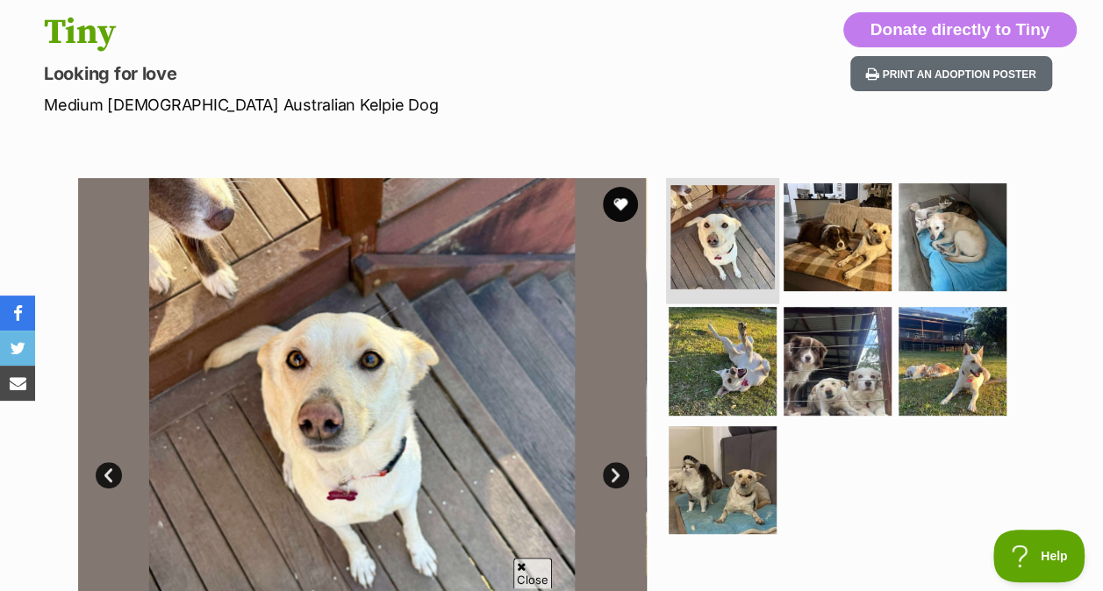
scroll to position [227, 0]
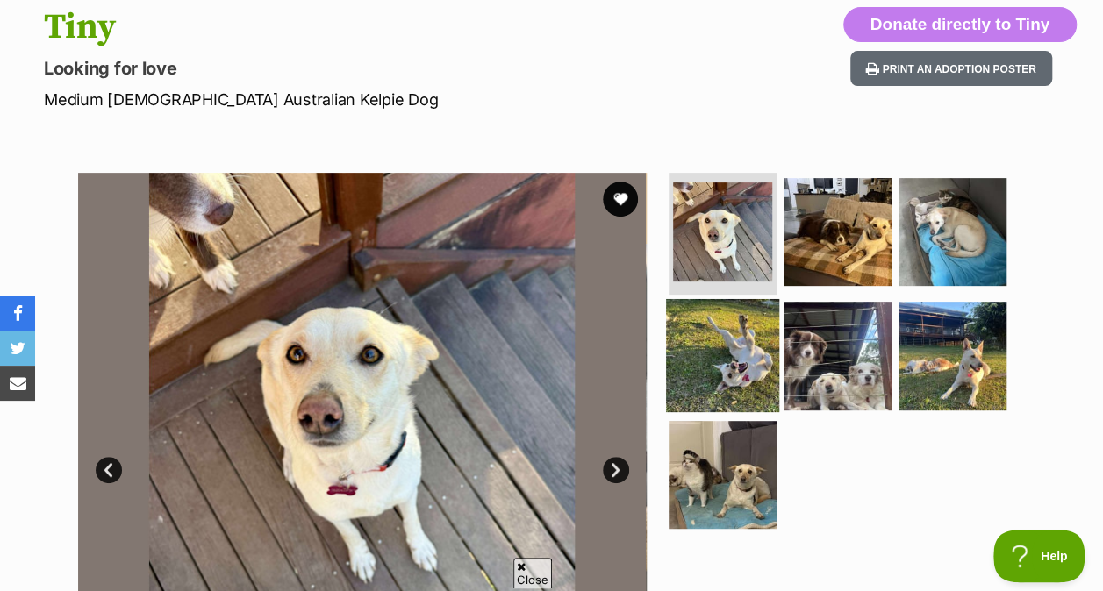
click at [704, 315] on img at bounding box center [722, 355] width 113 height 113
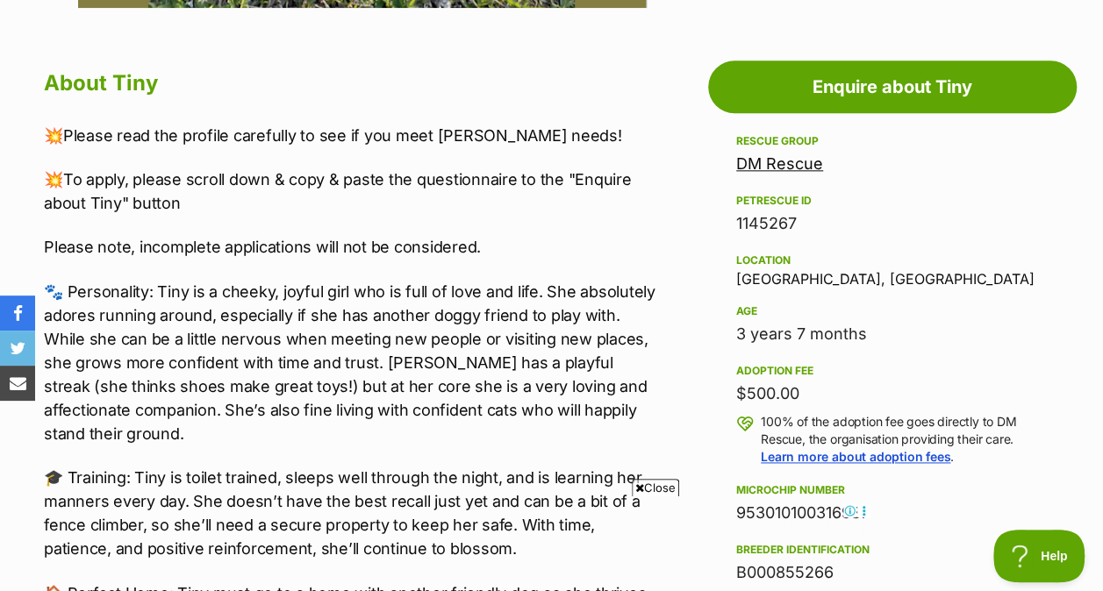
scroll to position [0, 0]
